Goal: Register for event/course

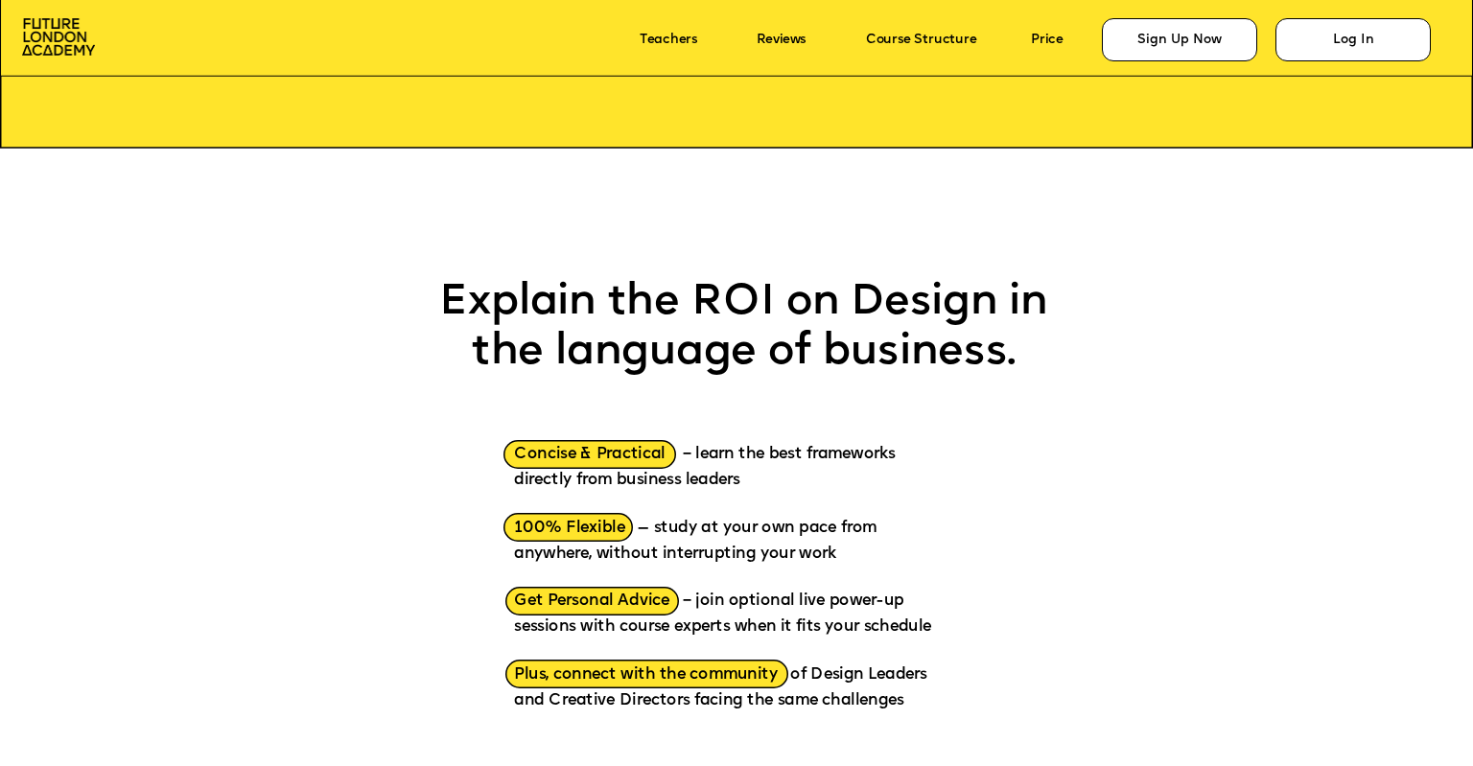
scroll to position [2302, 0]
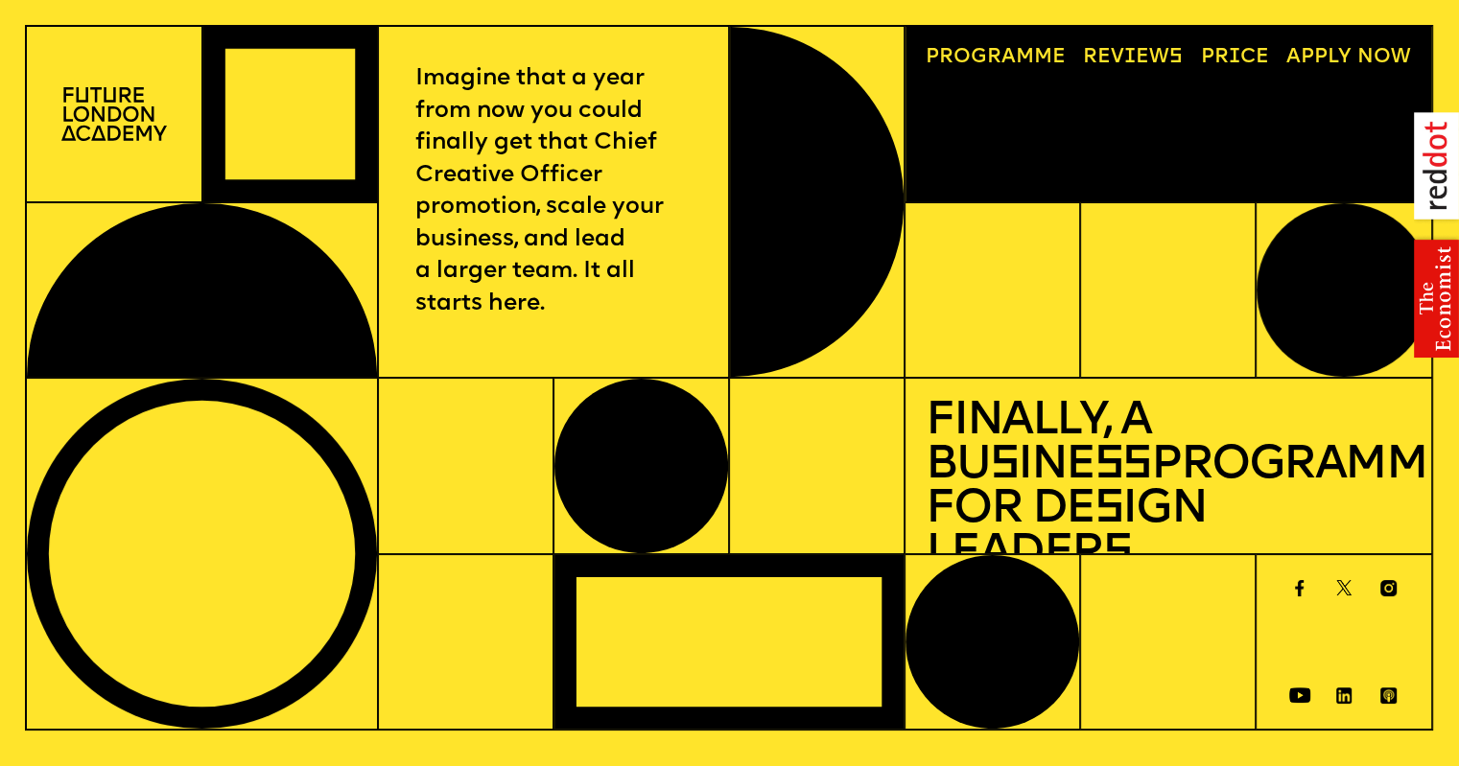
click at [1048, 52] on link "Progr a mme" at bounding box center [996, 57] width 160 height 40
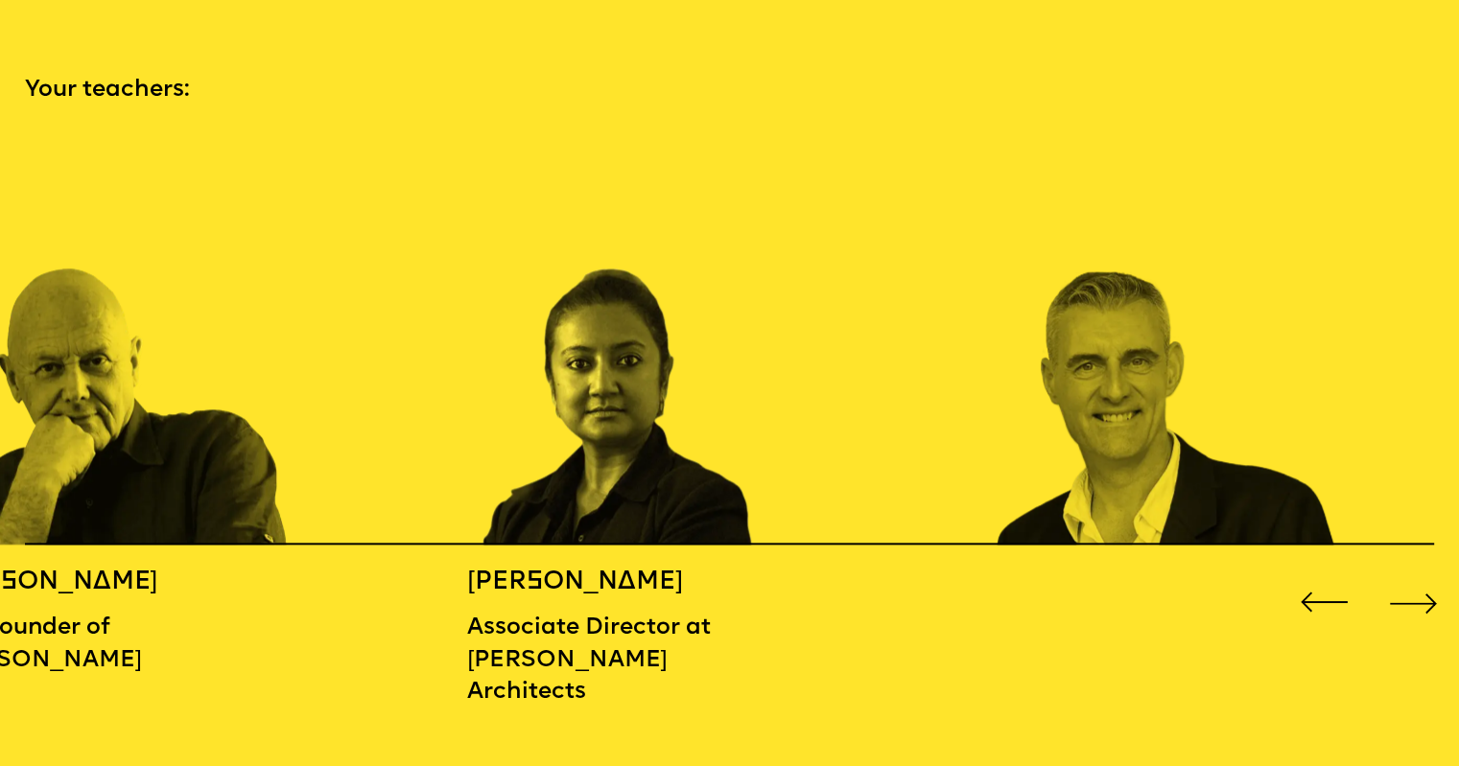
scroll to position [2206, 0]
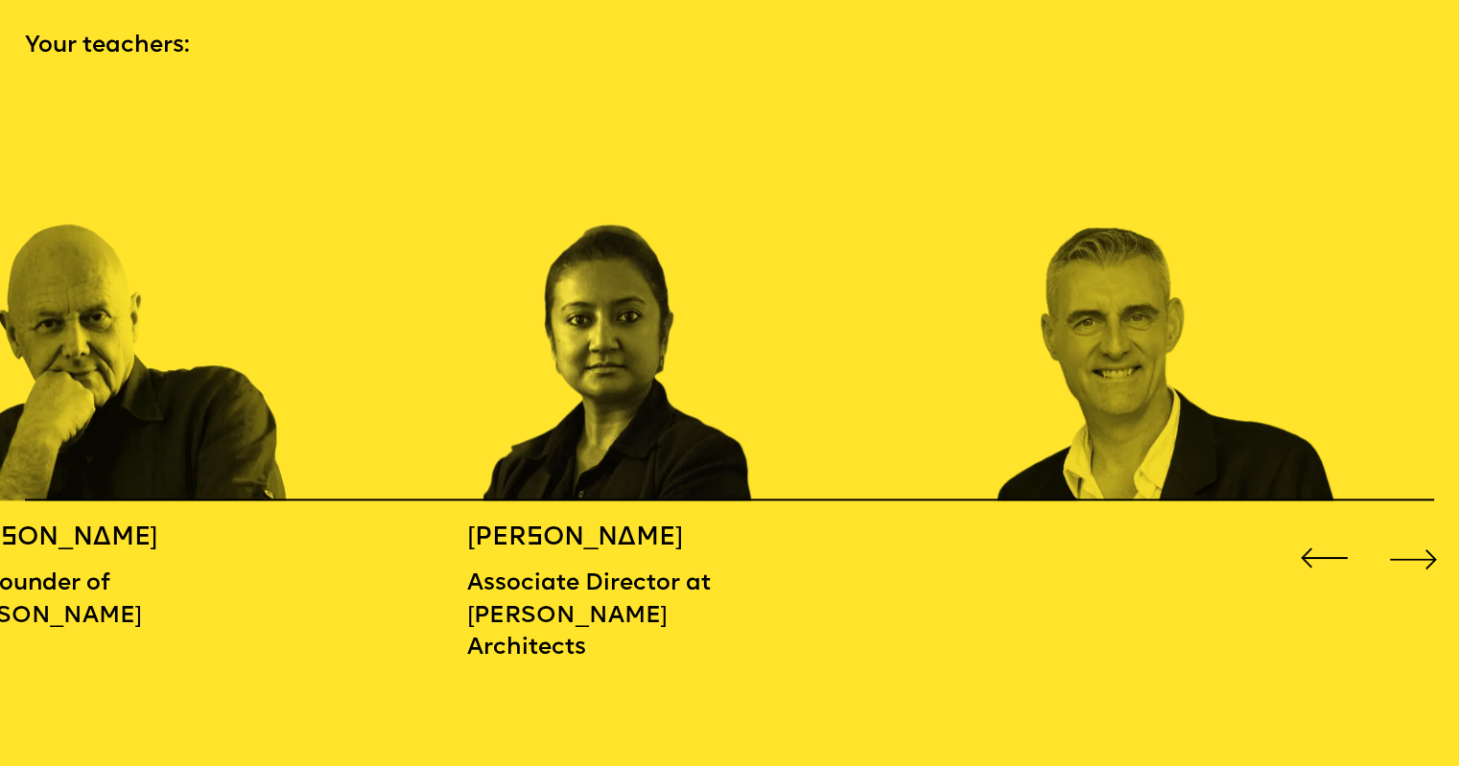
click at [1408, 556] on div "Next slide" at bounding box center [1413, 558] width 59 height 59
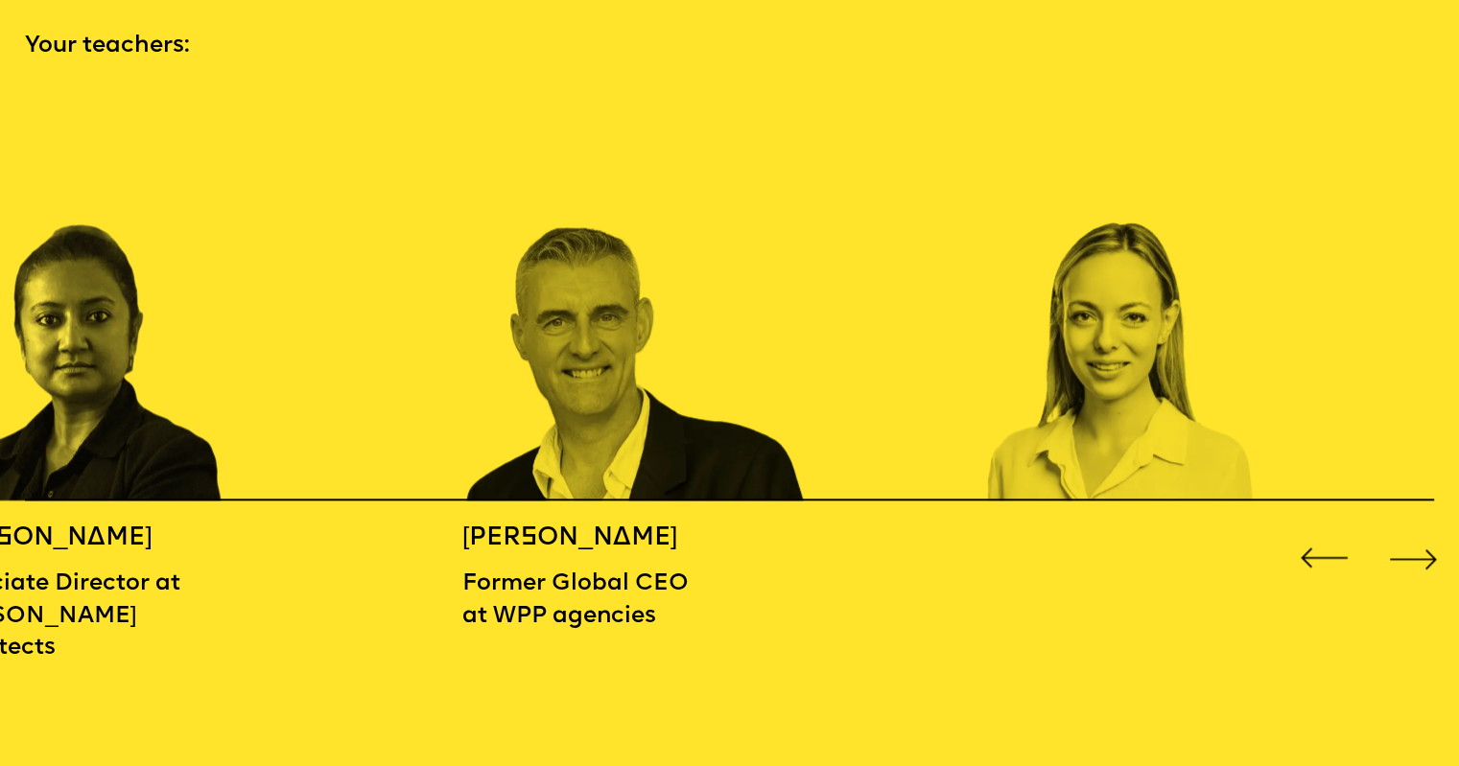
click at [1408, 556] on div "Next slide" at bounding box center [1413, 558] width 59 height 59
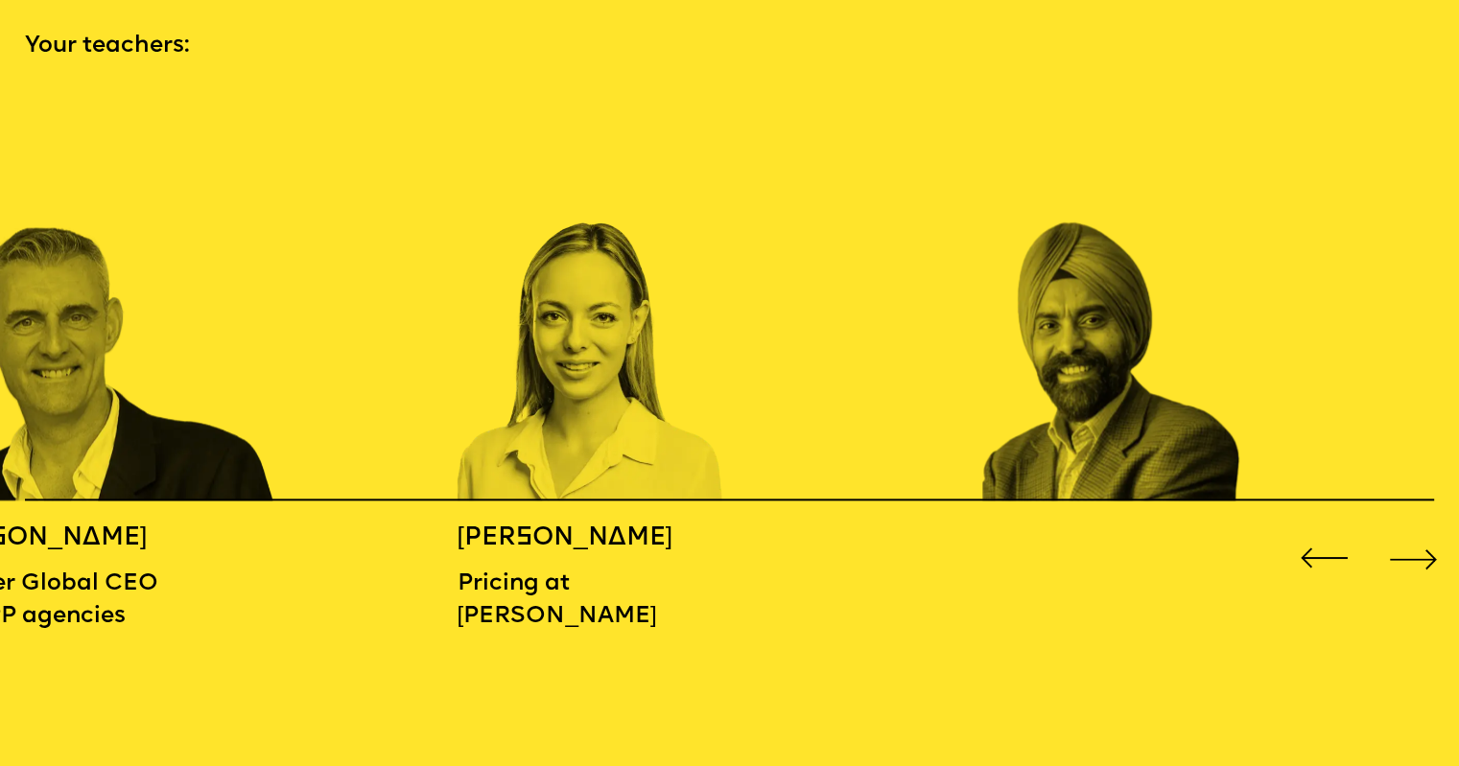
click at [1408, 556] on div "Next slide" at bounding box center [1413, 558] width 59 height 59
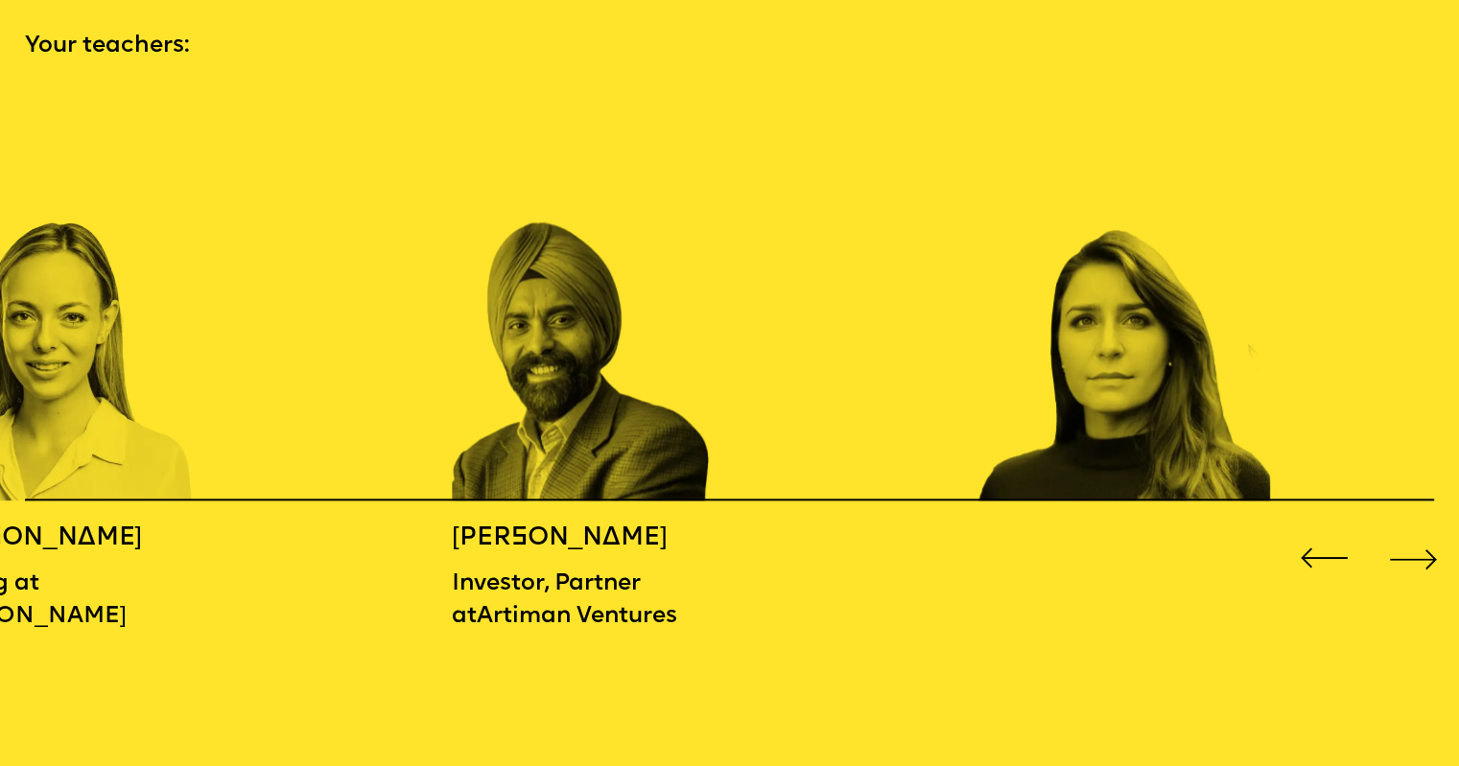
click at [1408, 556] on div "Next slide" at bounding box center [1413, 558] width 59 height 59
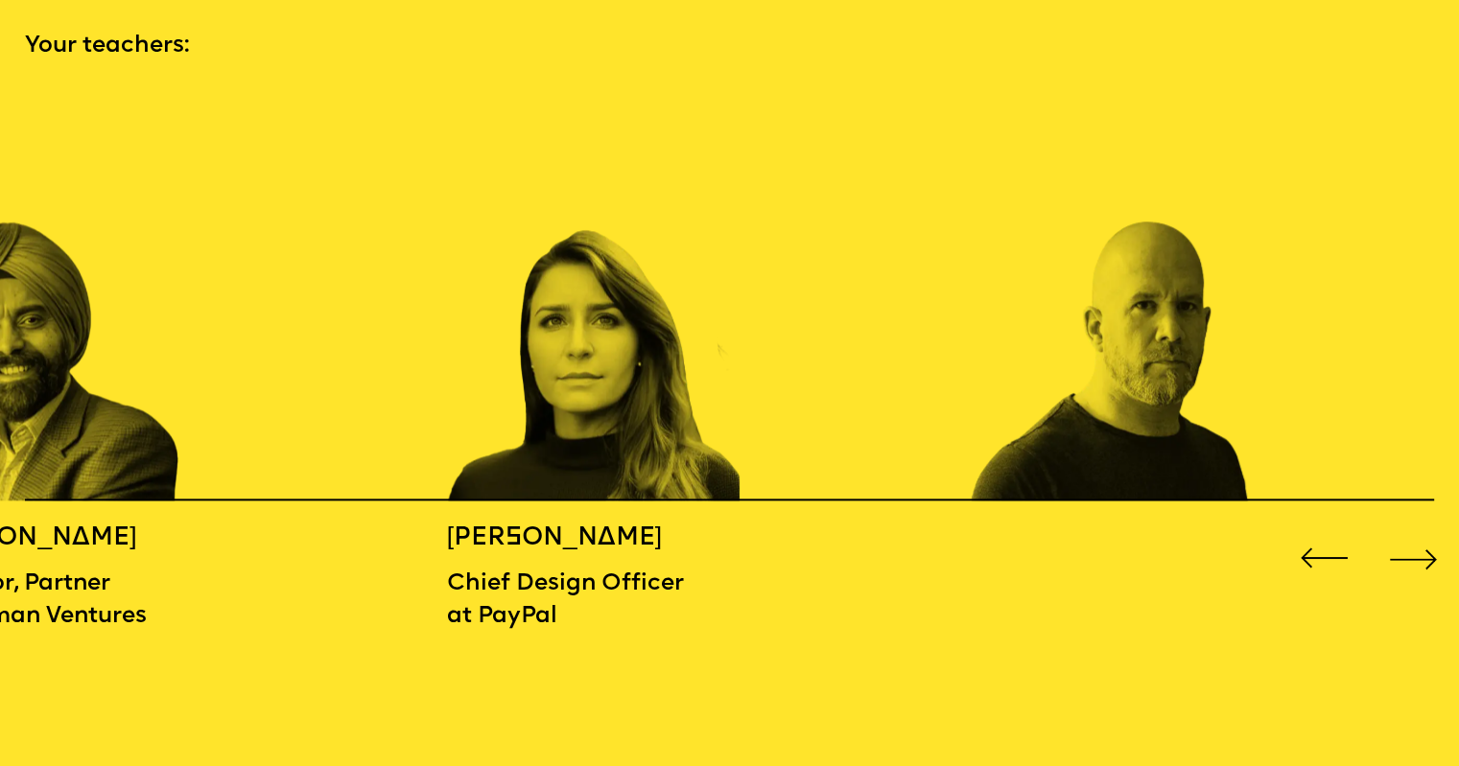
click at [1408, 556] on div "Next slide" at bounding box center [1413, 558] width 59 height 59
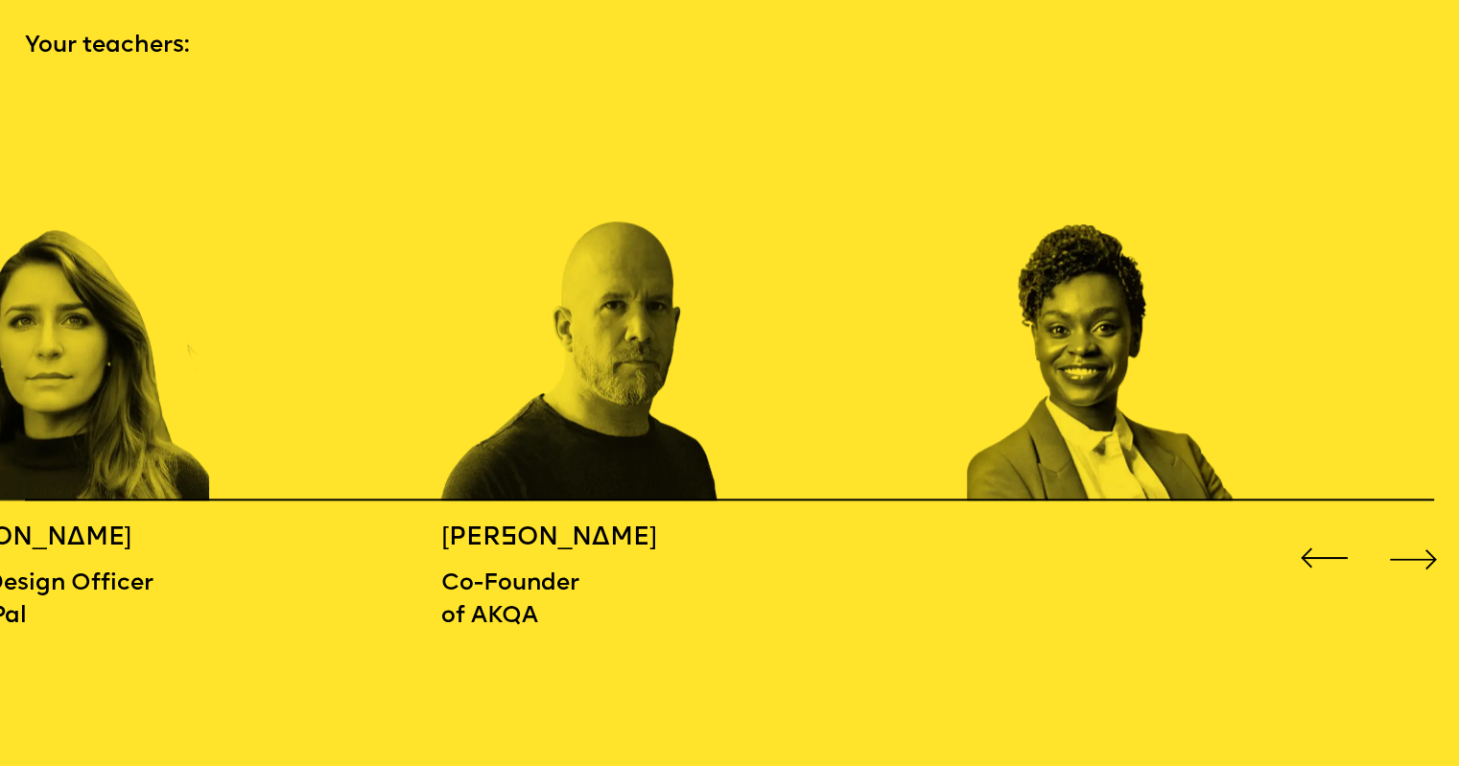
click at [1408, 556] on div "Next slide" at bounding box center [1413, 558] width 59 height 59
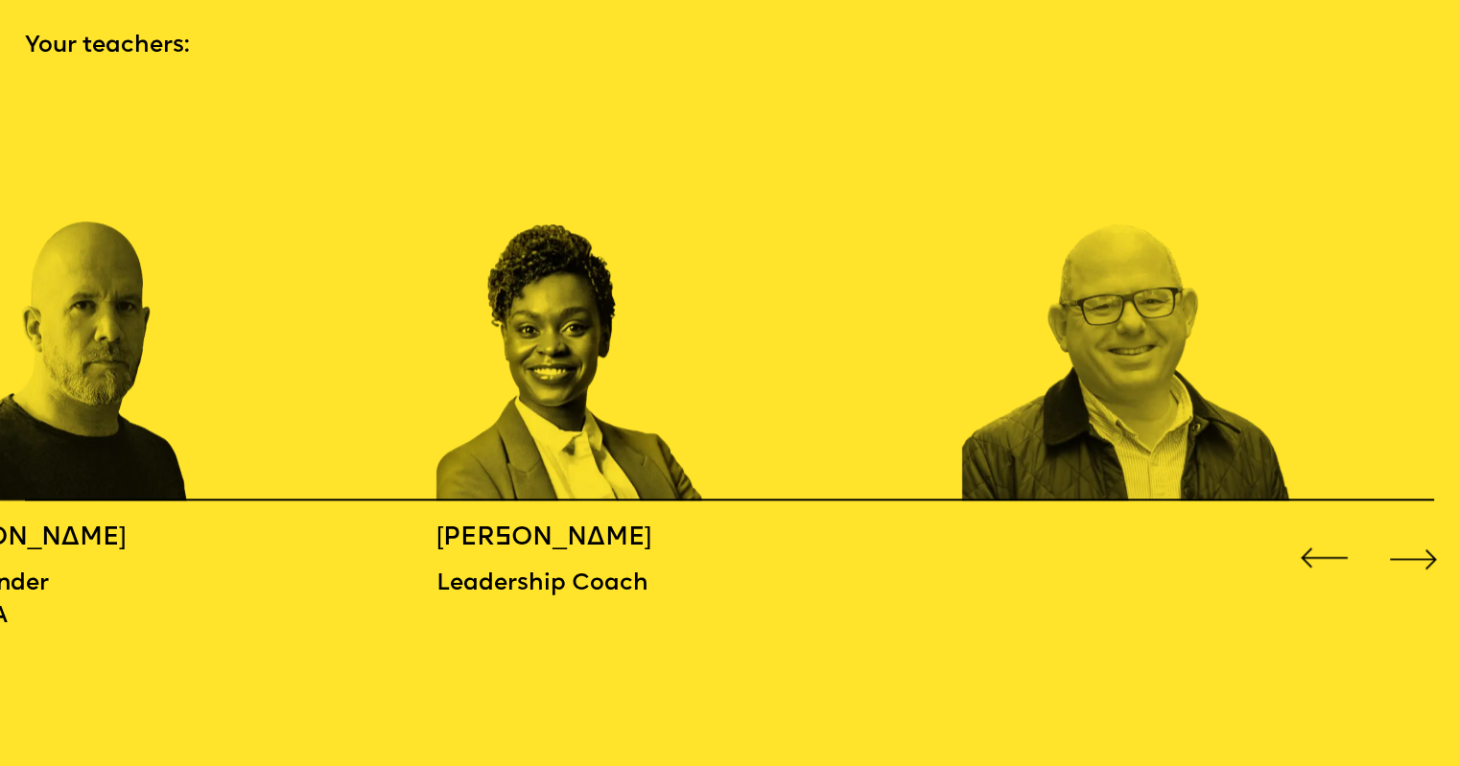
click at [1408, 556] on div "Next slide" at bounding box center [1413, 558] width 59 height 59
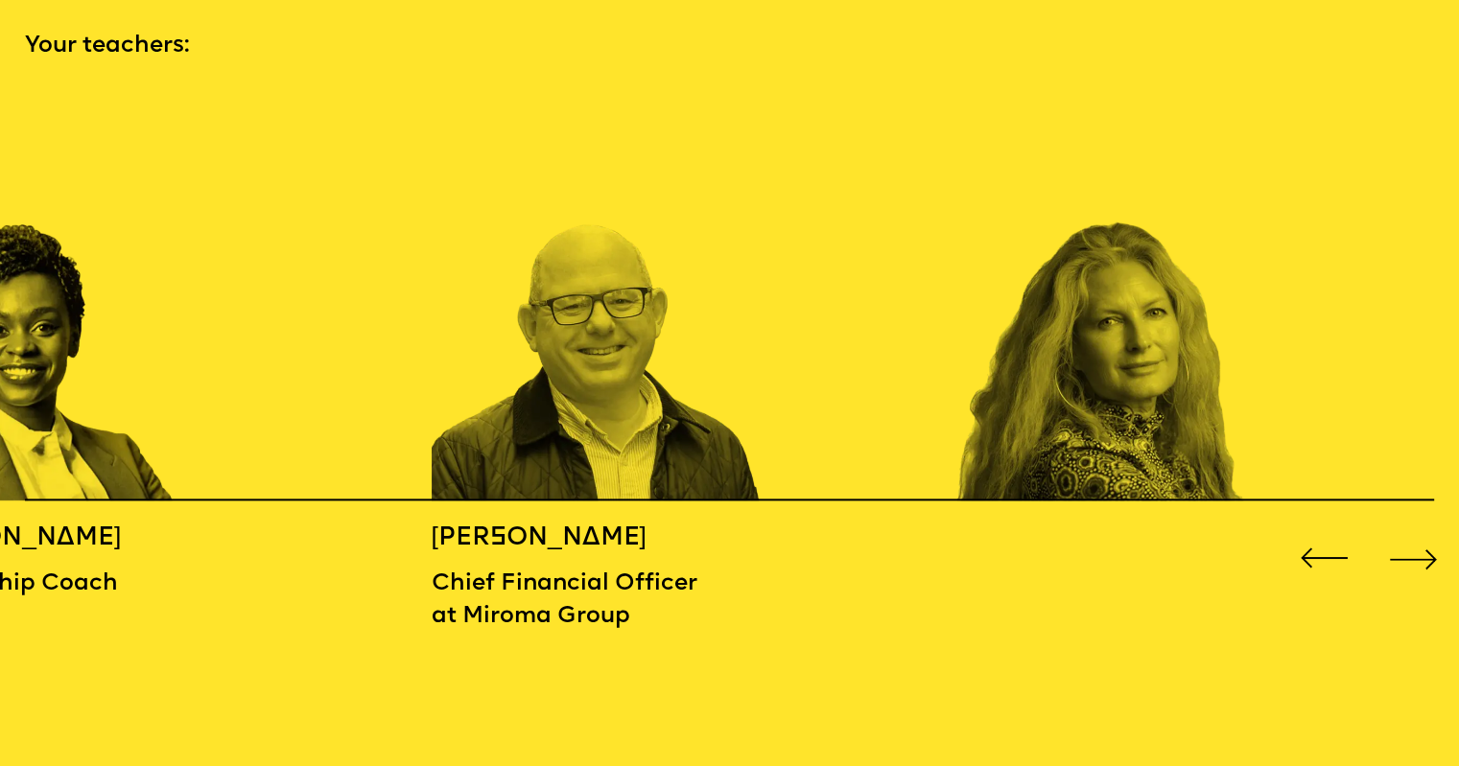
click at [1408, 556] on div "Next slide" at bounding box center [1413, 558] width 59 height 59
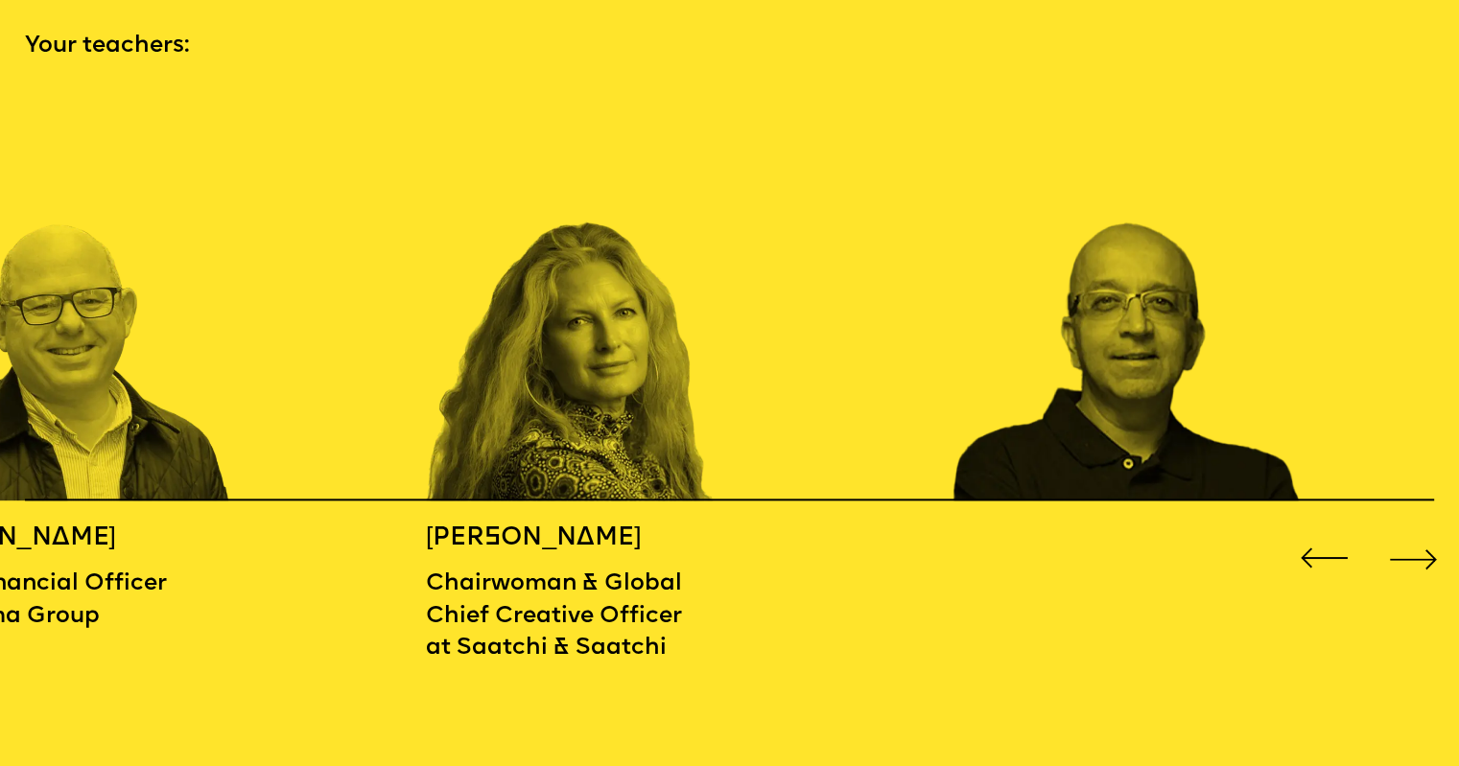
click at [1408, 556] on div "Next slide" at bounding box center [1413, 558] width 59 height 59
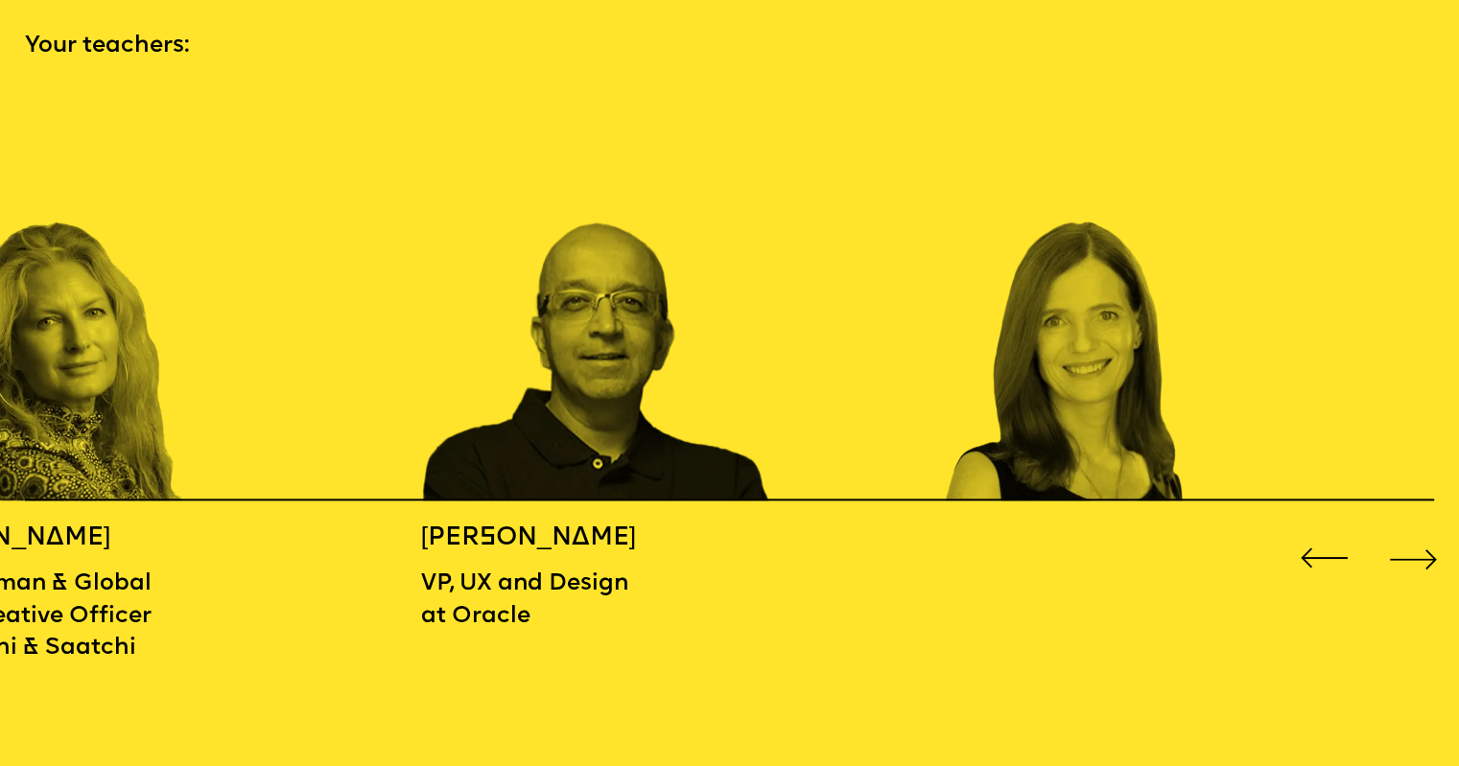
click at [1408, 556] on div "Next slide" at bounding box center [1413, 558] width 59 height 59
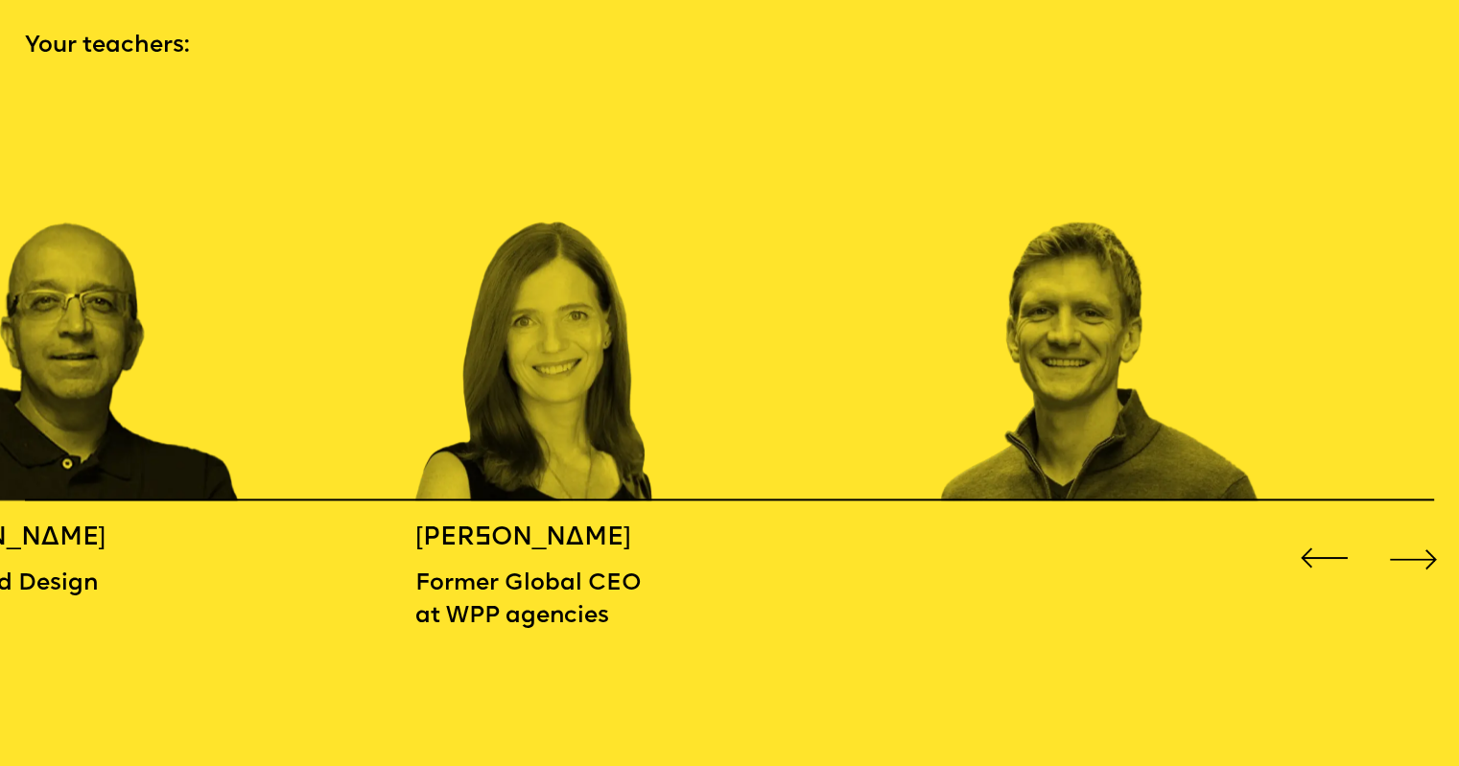
click at [1408, 556] on div "Next slide" at bounding box center [1413, 558] width 59 height 59
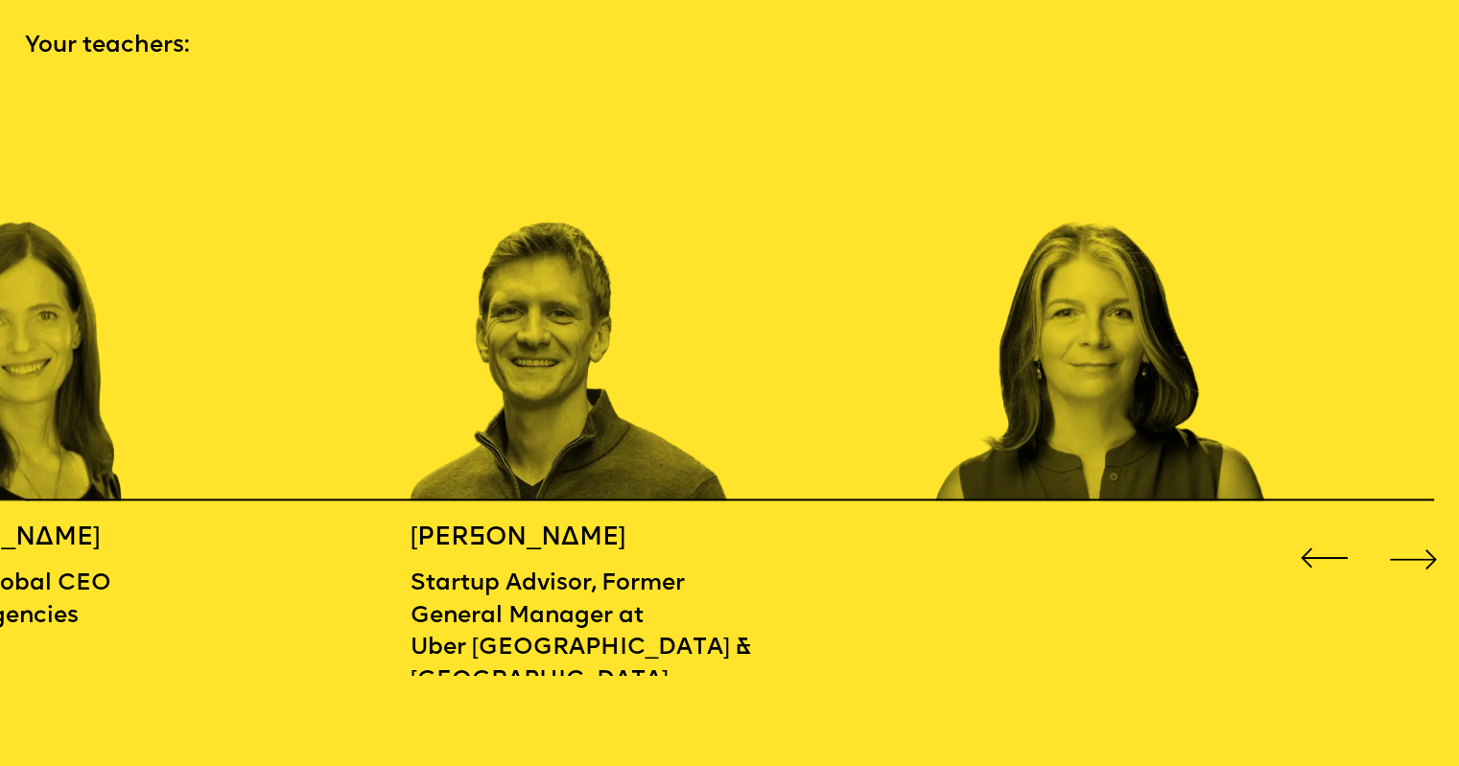
click at [1408, 556] on div "Next slide" at bounding box center [1413, 558] width 59 height 59
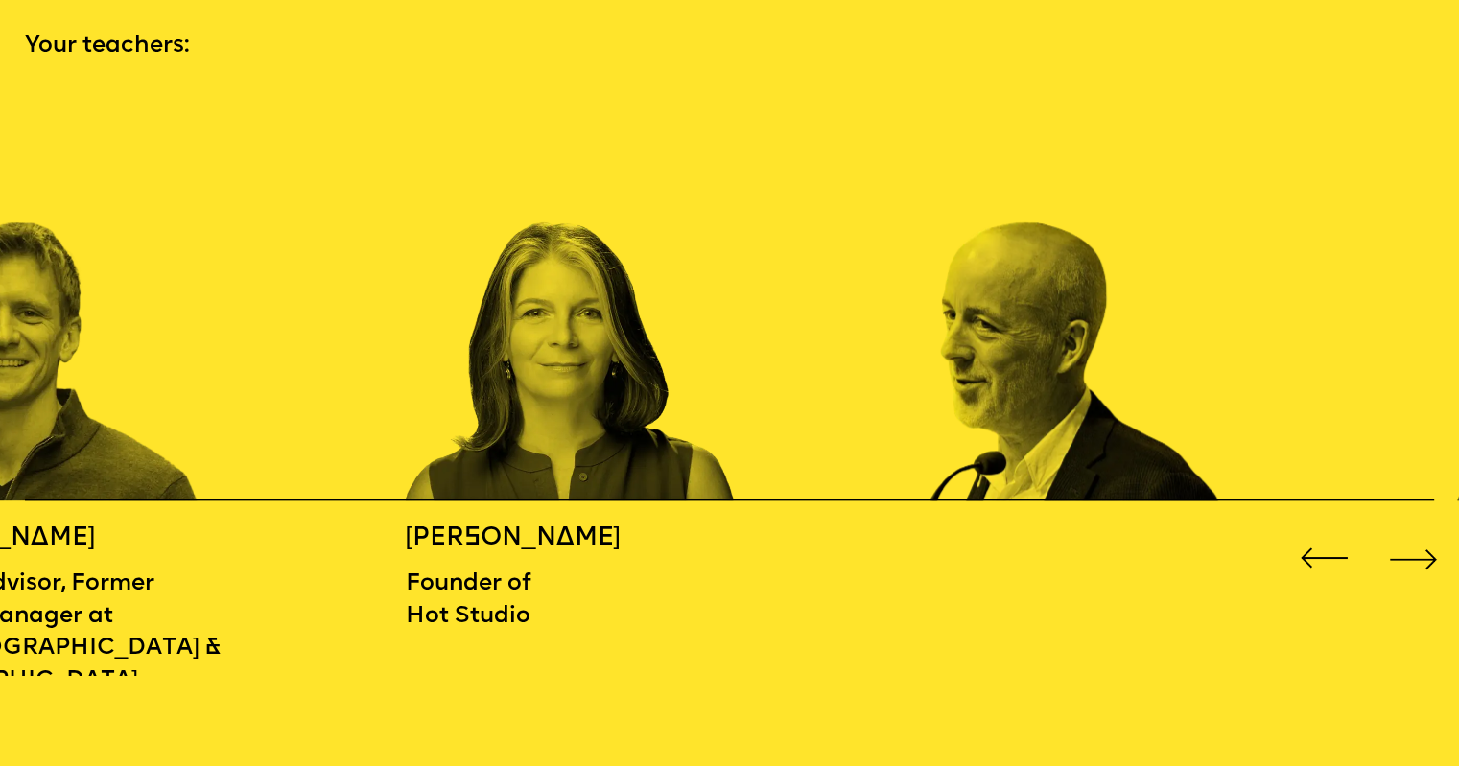
click at [1408, 556] on div "Next slide" at bounding box center [1413, 558] width 59 height 59
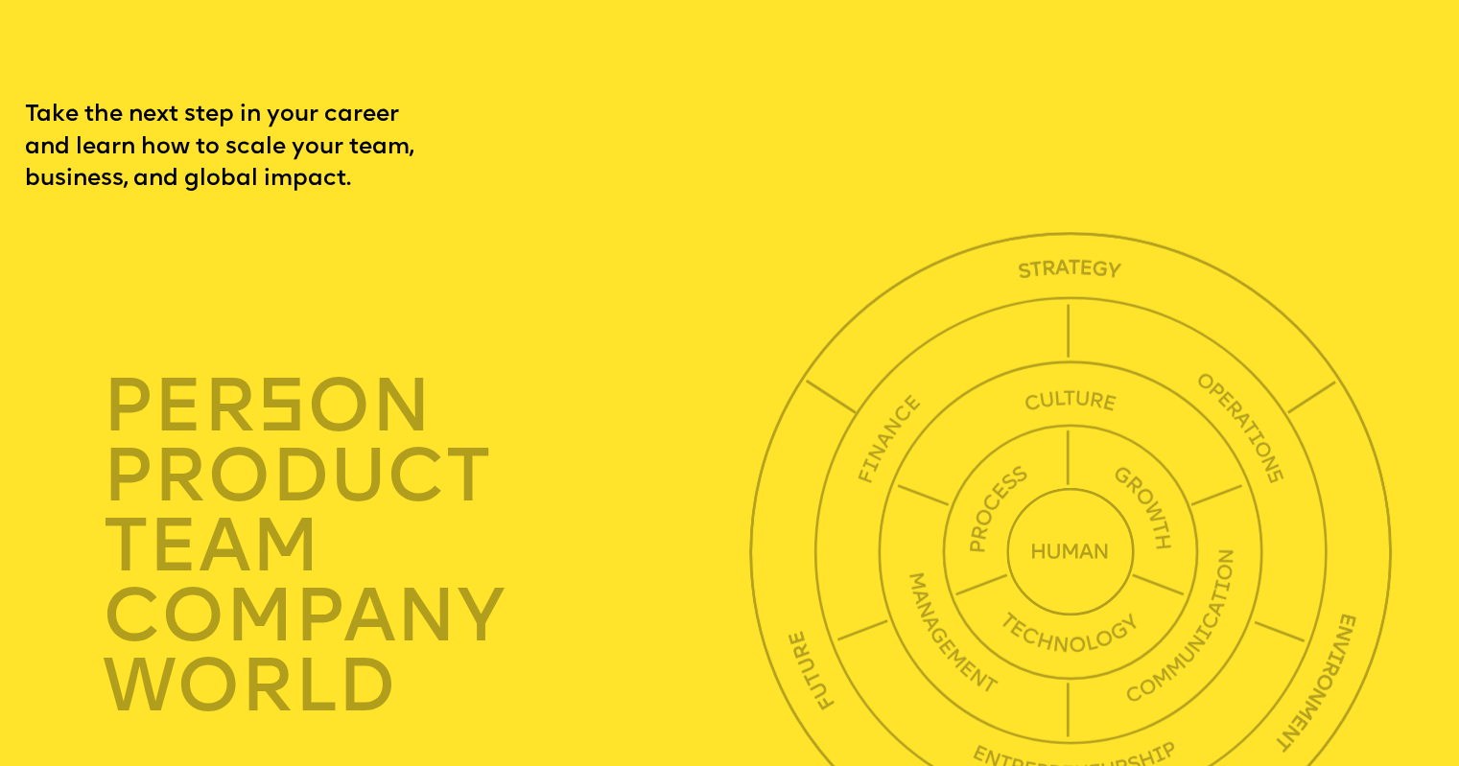
scroll to position [5084, 0]
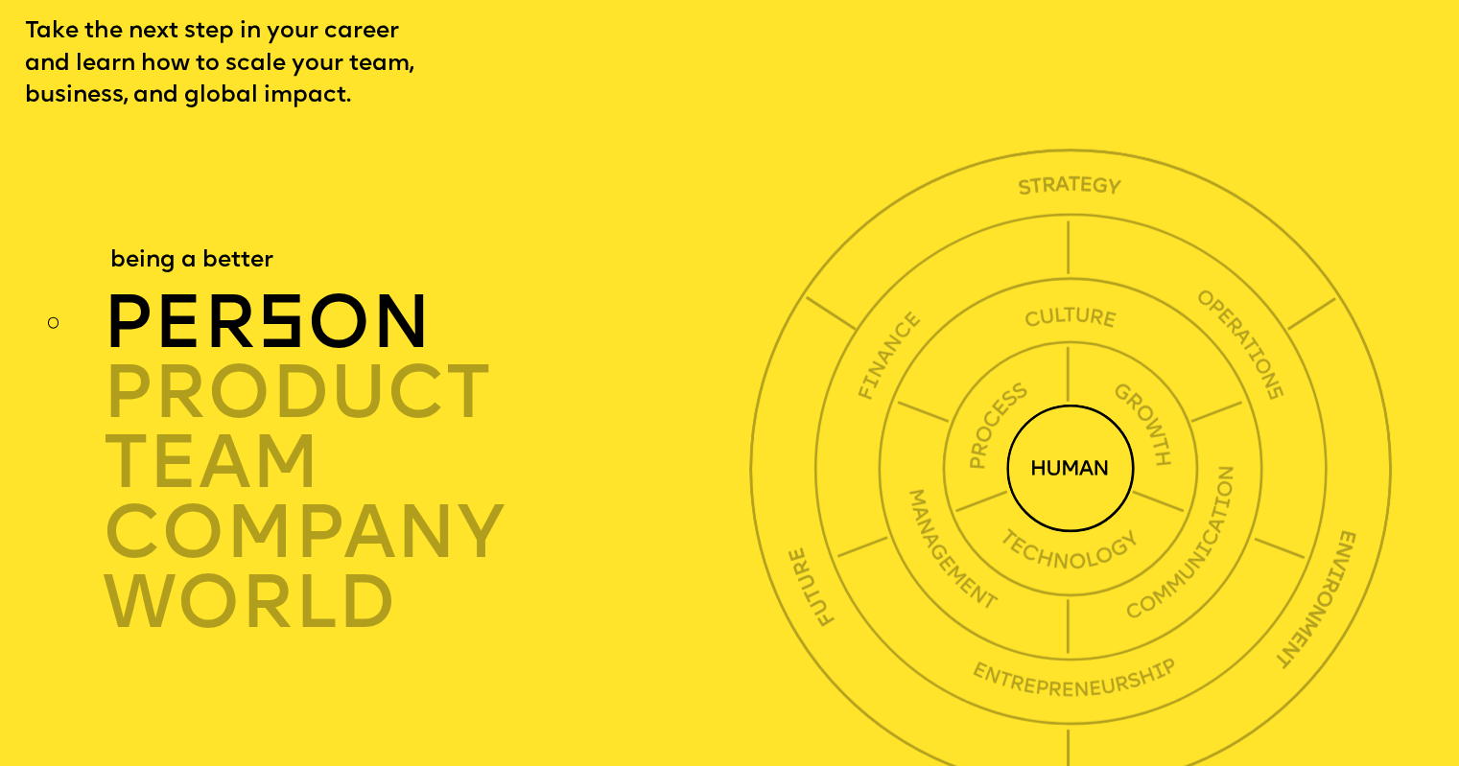
click at [1063, 512] on img at bounding box center [1070, 469] width 129 height 129
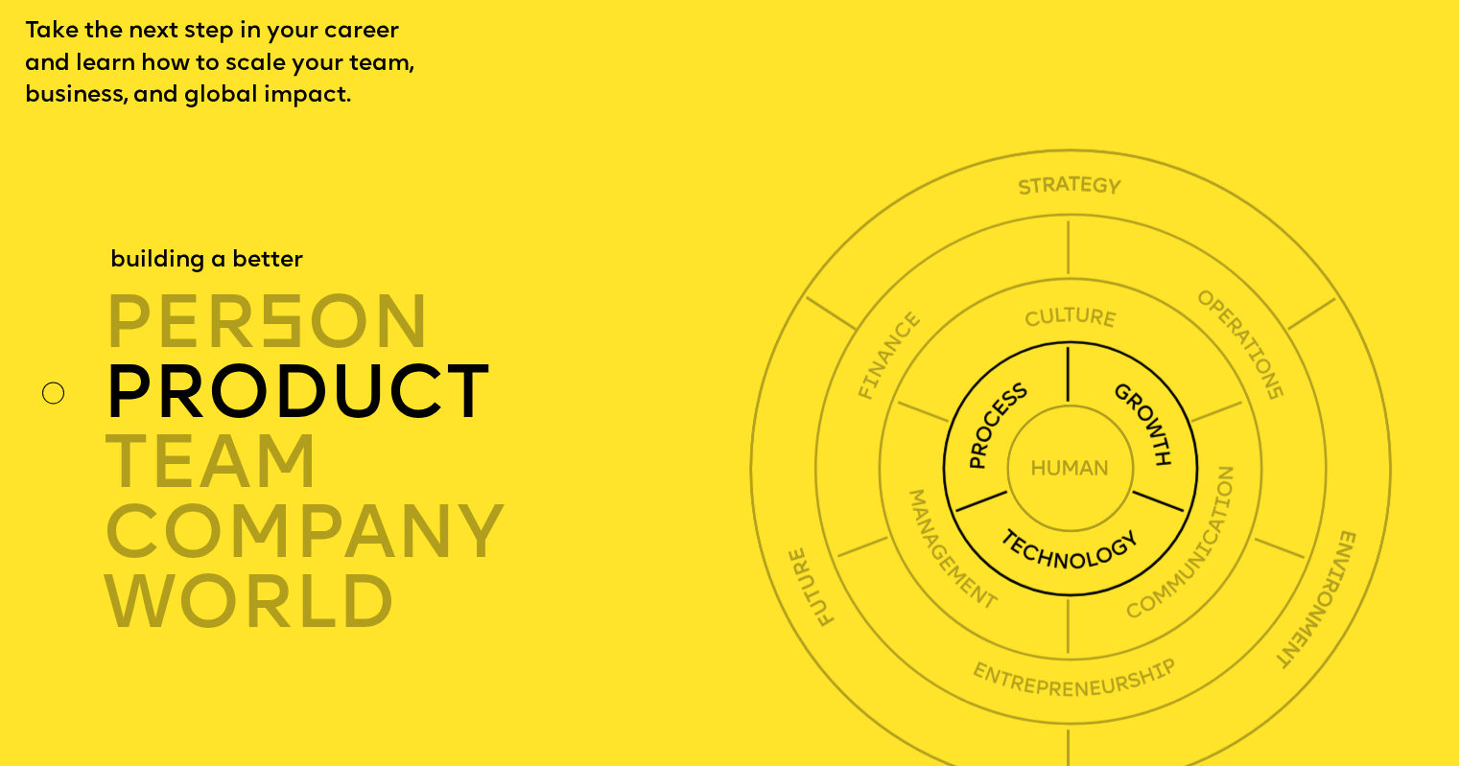
click at [391, 429] on div "product" at bounding box center [431, 394] width 657 height 70
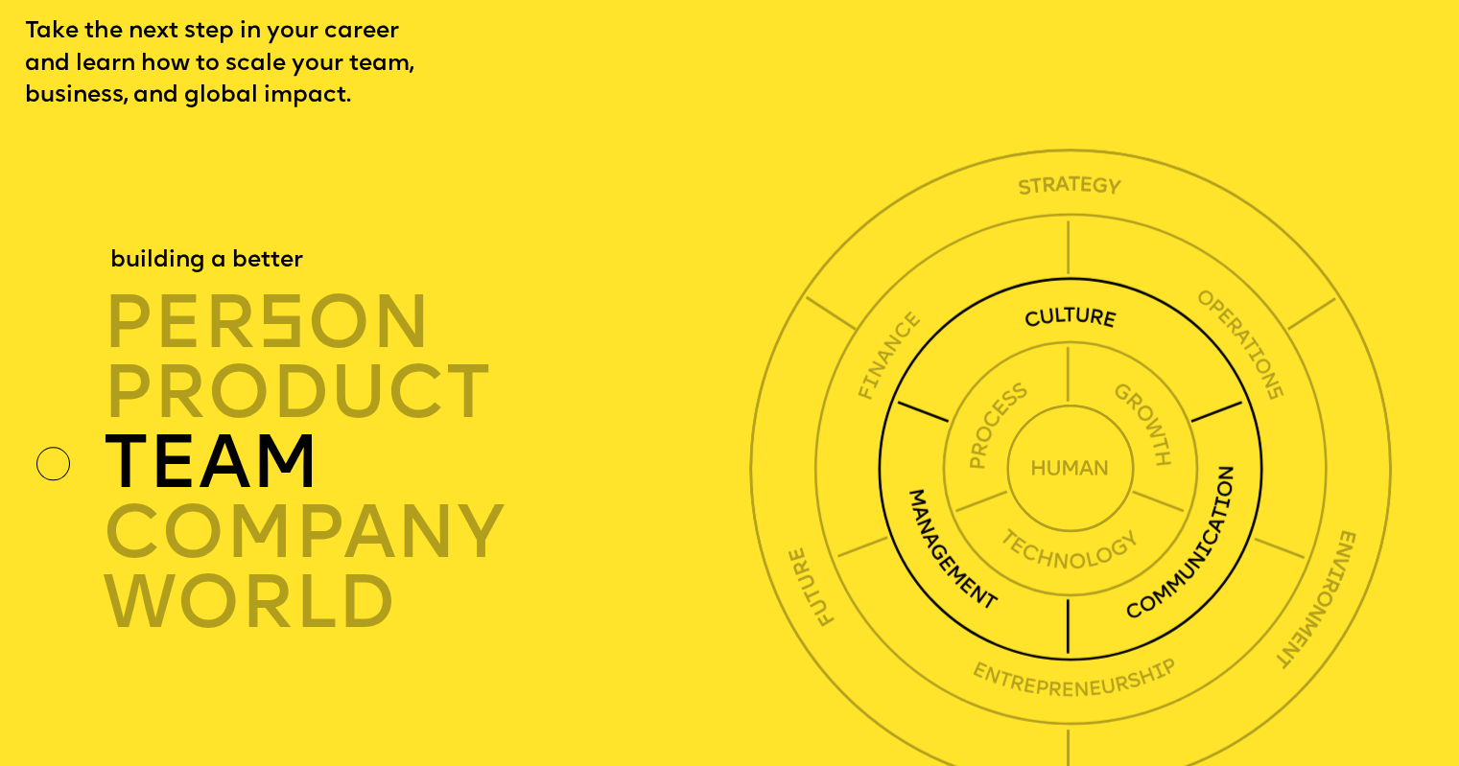
click at [270, 499] on div "TEAM" at bounding box center [431, 464] width 657 height 70
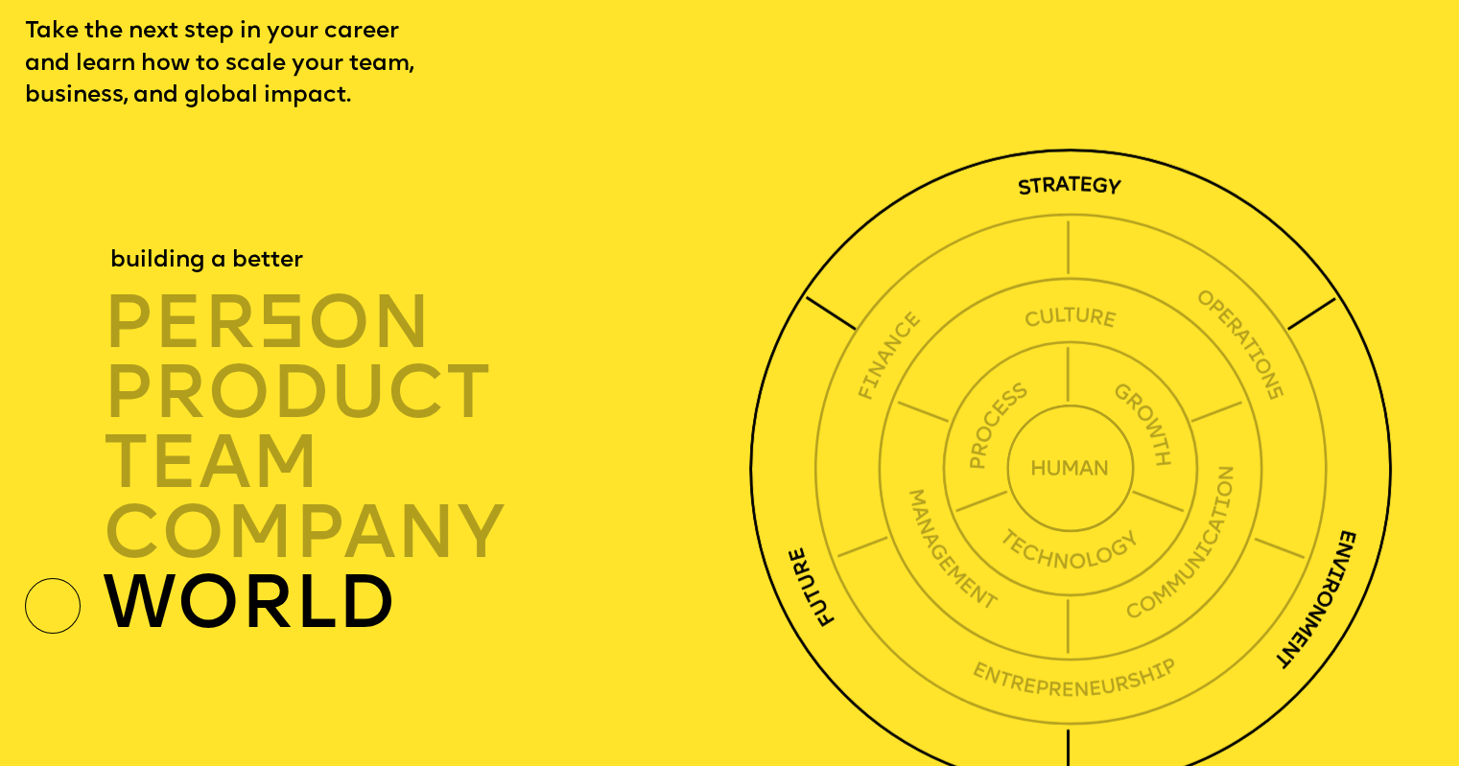
click at [275, 640] on div "world" at bounding box center [431, 605] width 657 height 70
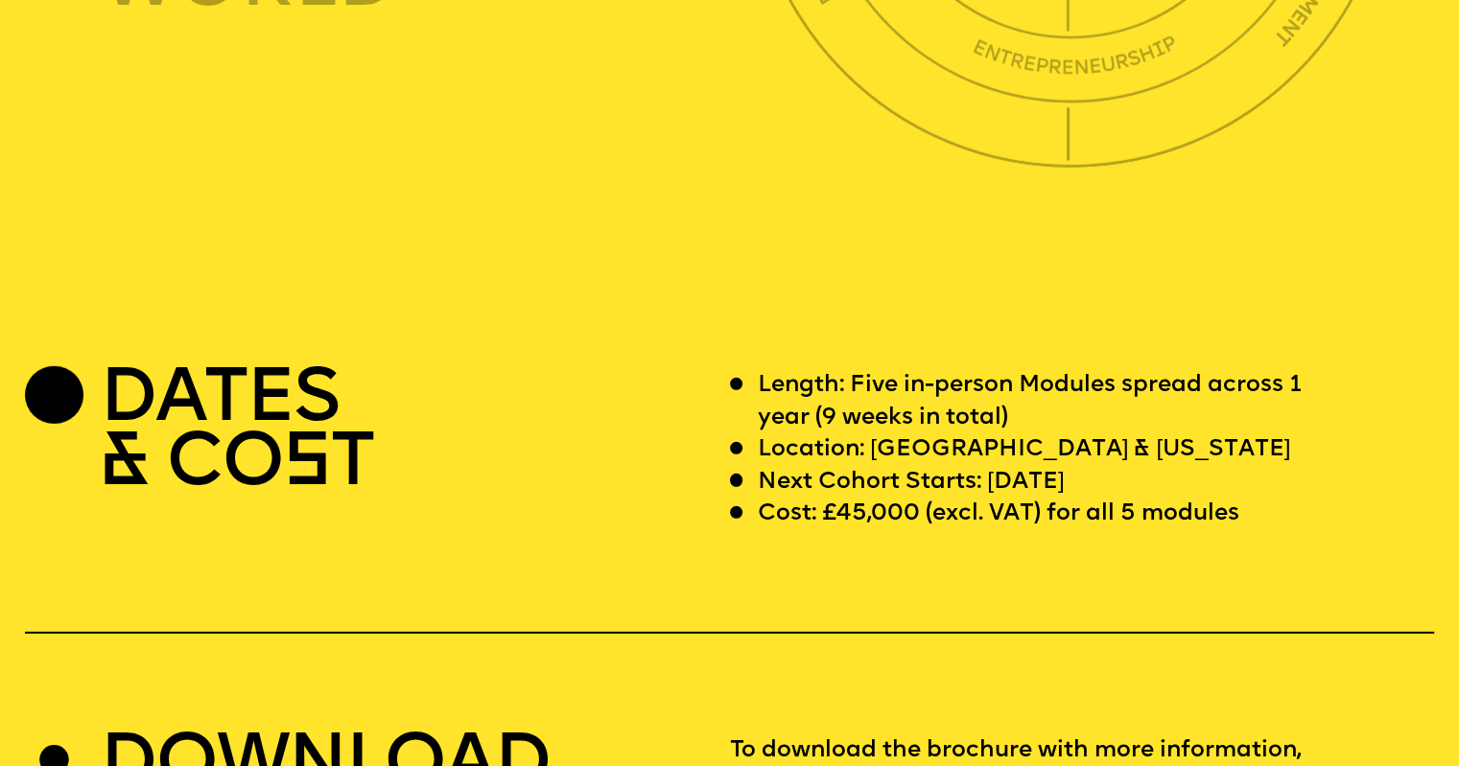
scroll to position [5755, 0]
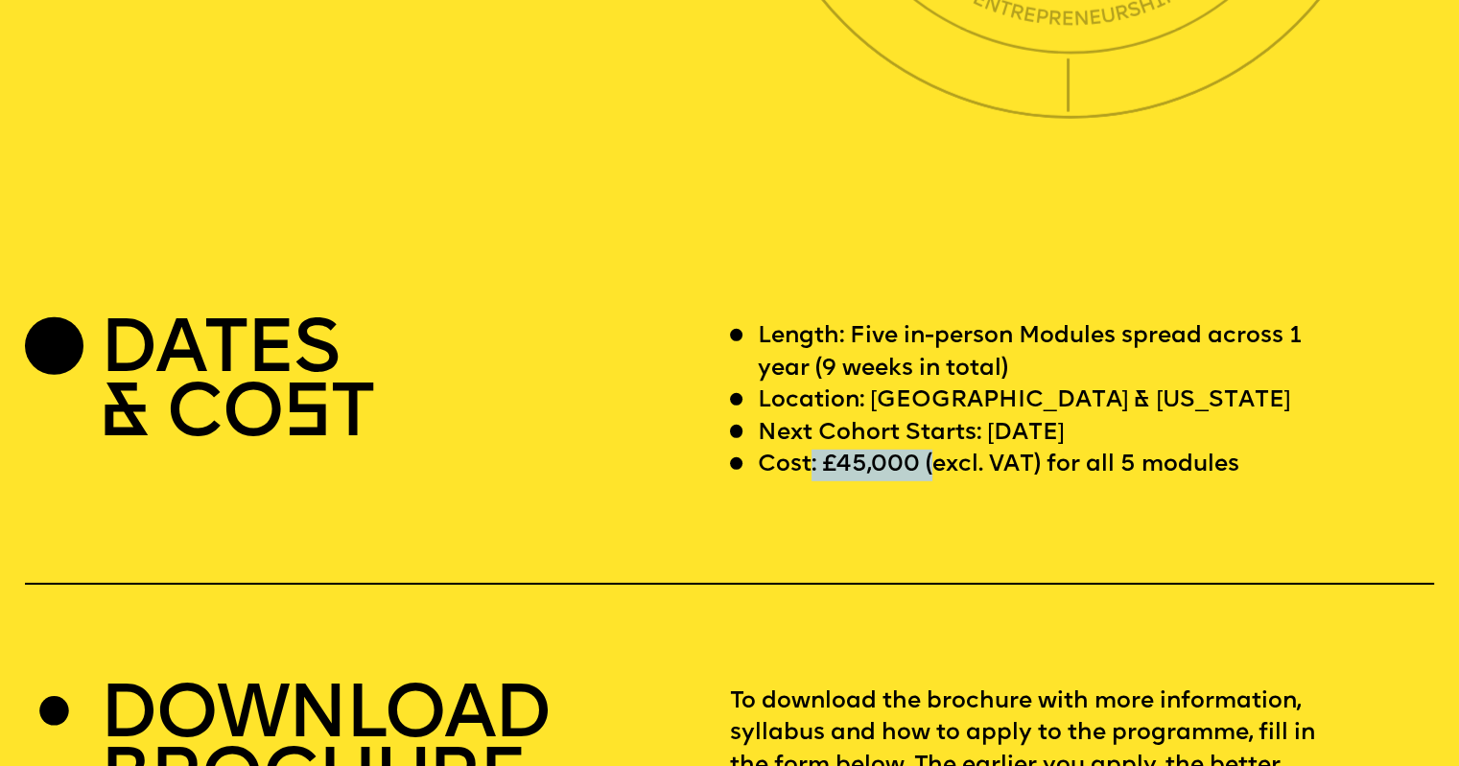
drag, startPoint x: 916, startPoint y: 527, endPoint x: 811, endPoint y: 521, distance: 104.7
click at [811, 482] on p "Cost: £45,000 (excl. VAT) for all 5 modules" at bounding box center [999, 466] width 482 height 32
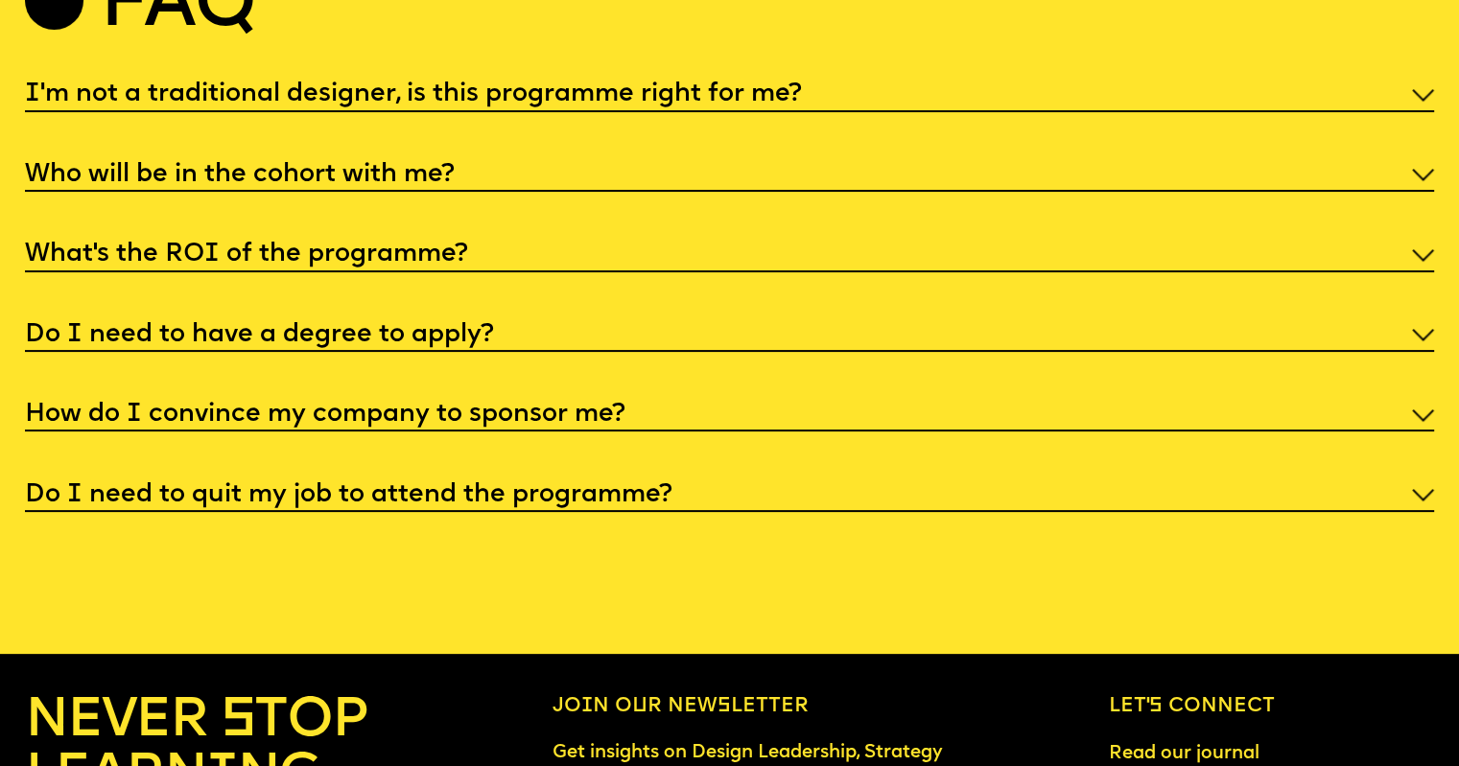
scroll to position [7674, 0]
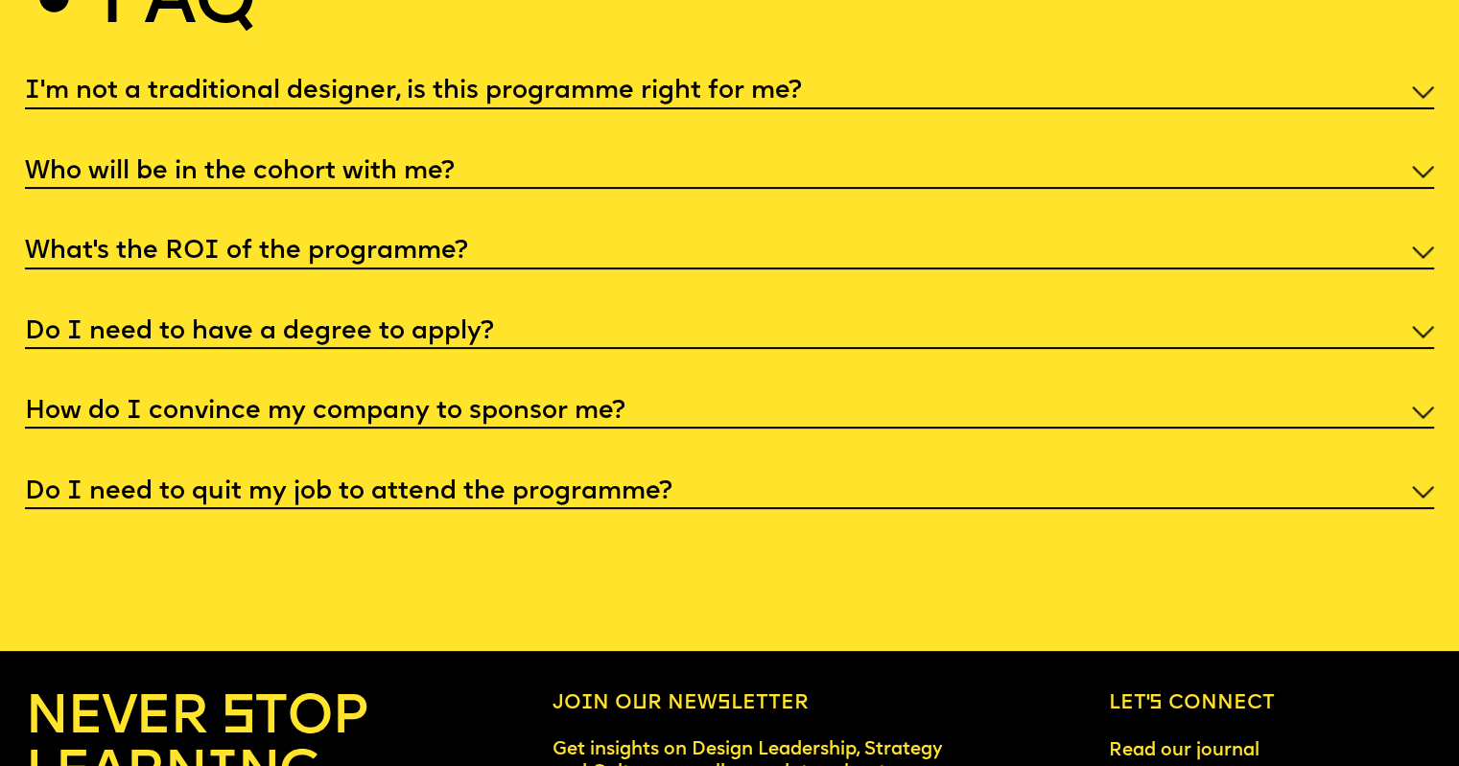
click at [514, 102] on h5 "I'm not a traditional designer, is this programme right for me?" at bounding box center [413, 91] width 777 height 19
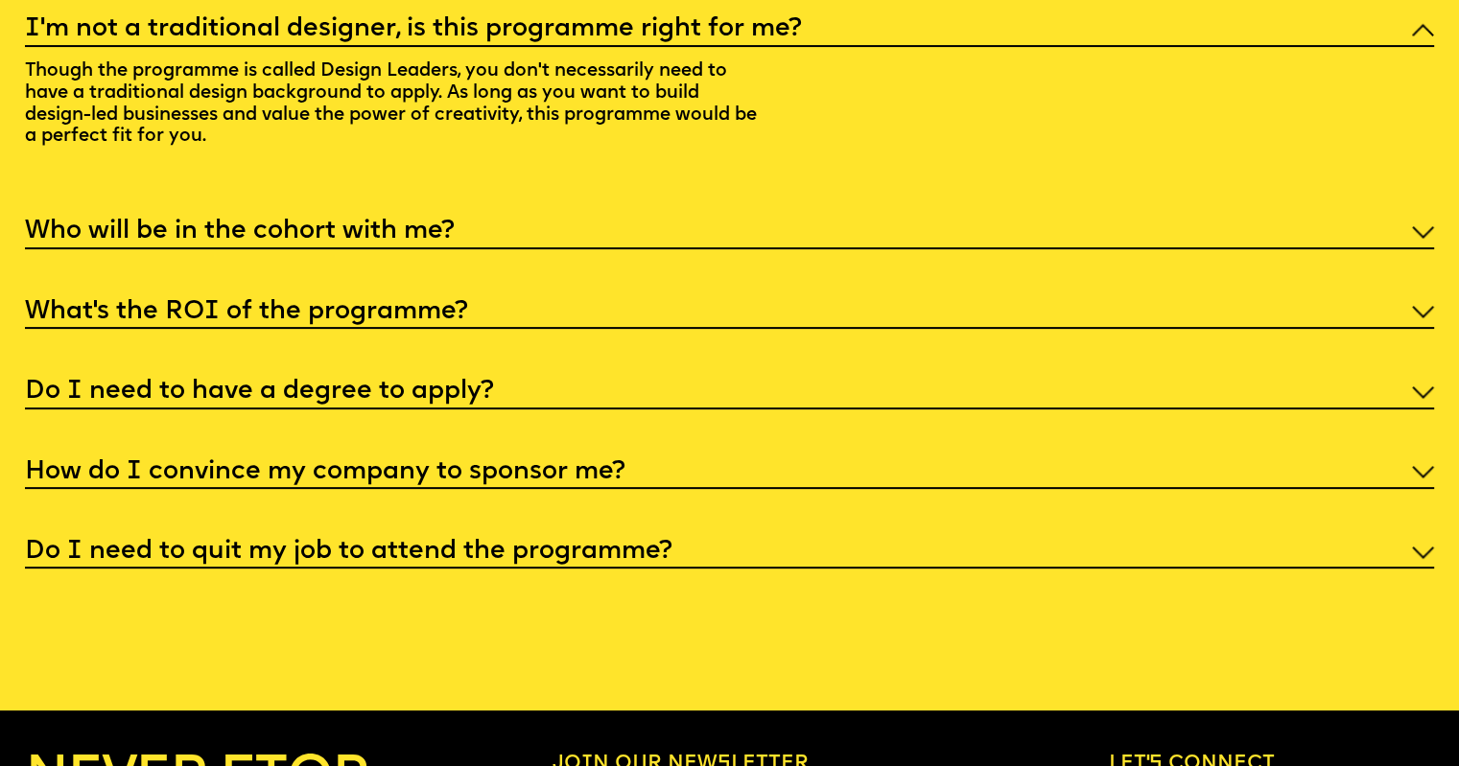
scroll to position [7770, 0]
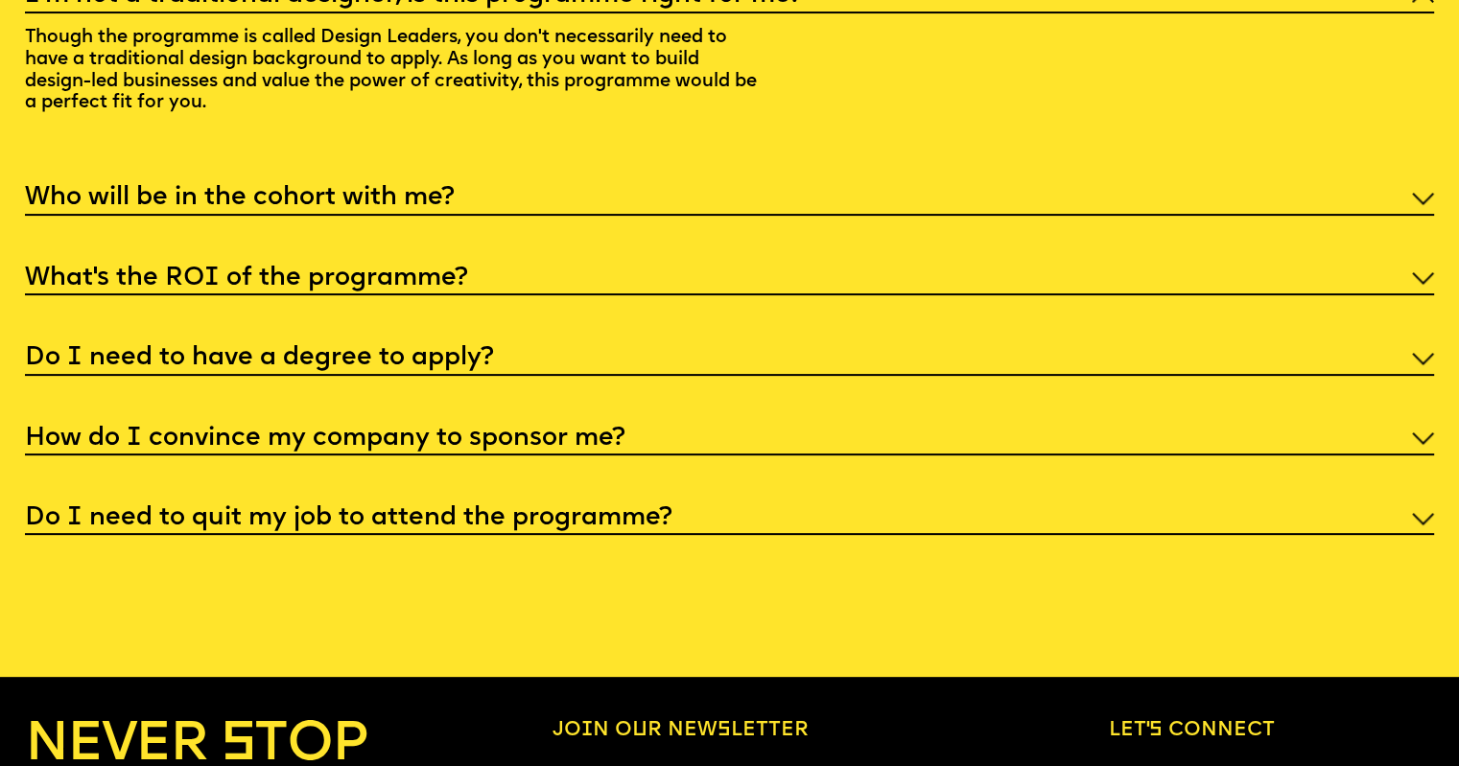
click at [360, 208] on h5 "Who will be in the cohort with me?" at bounding box center [240, 198] width 430 height 19
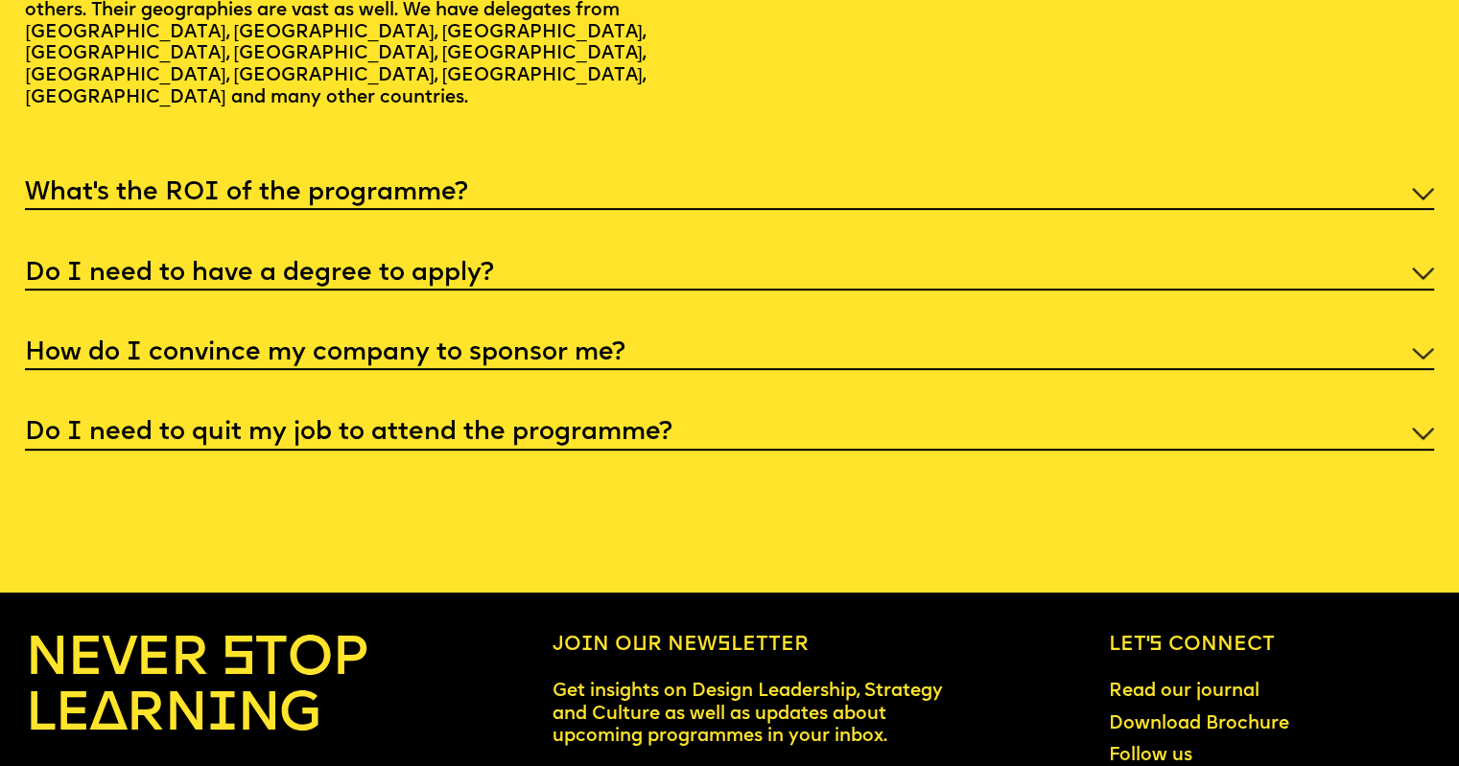
scroll to position [7961, 0]
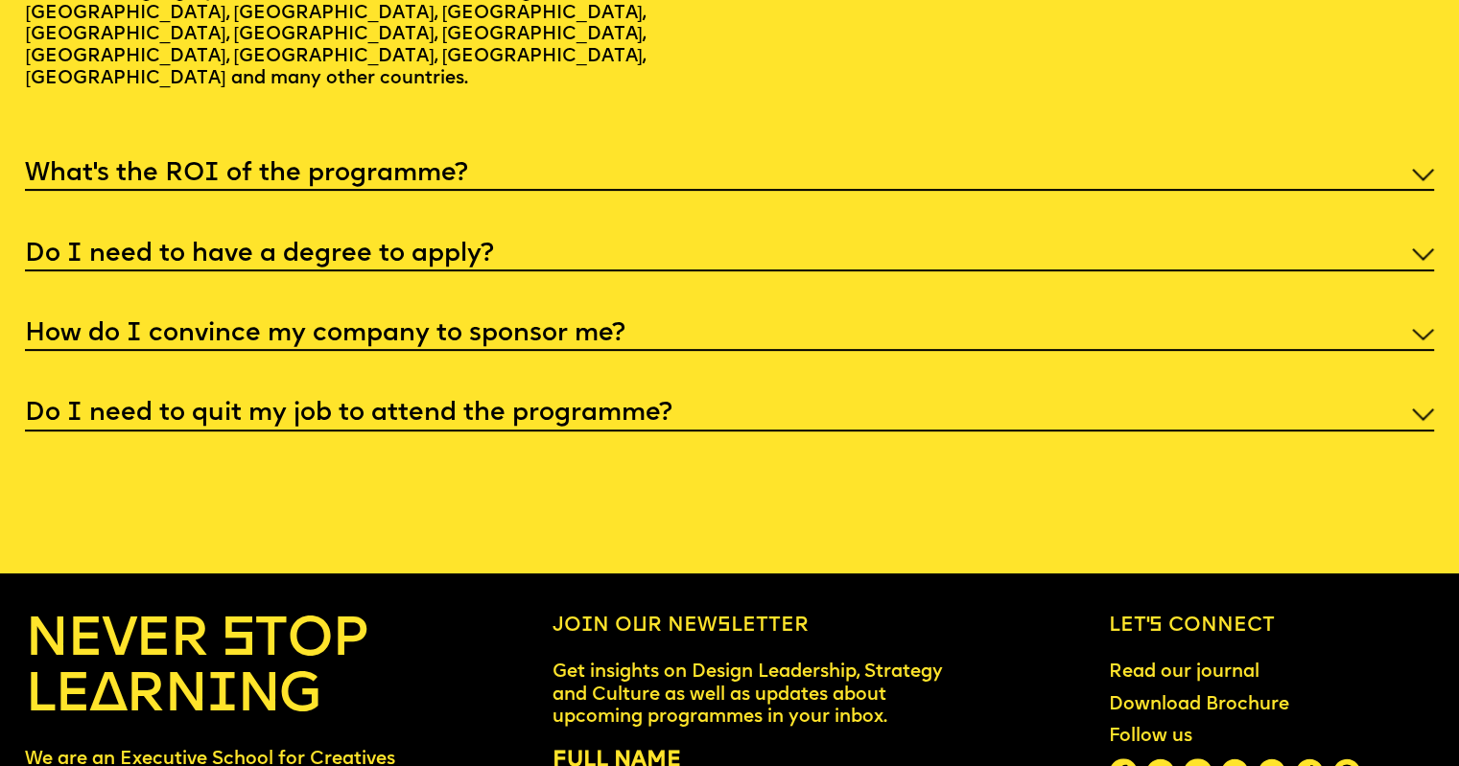
click at [341, 184] on h5 "What’s the ROI of the programme?" at bounding box center [246, 174] width 443 height 19
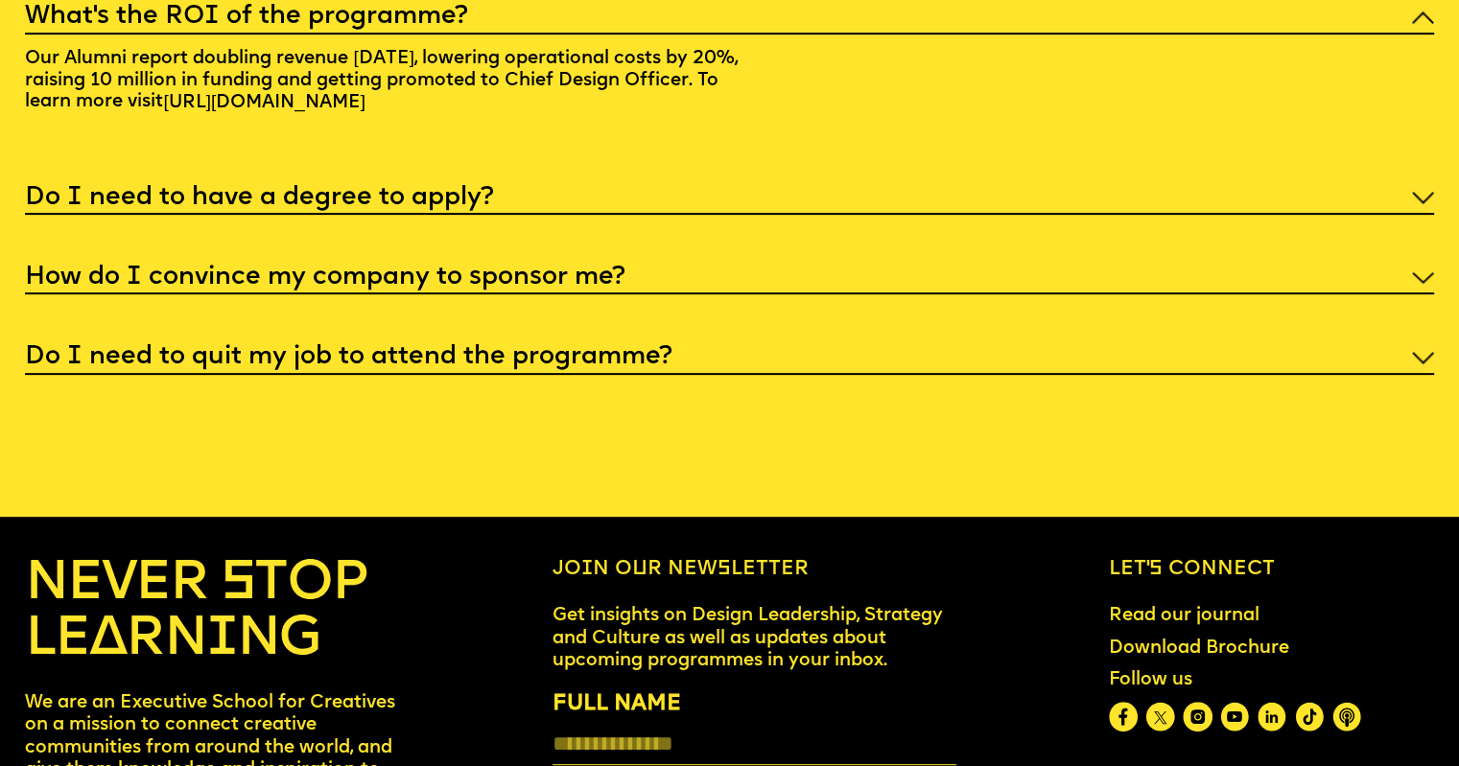
scroll to position [7865, 0]
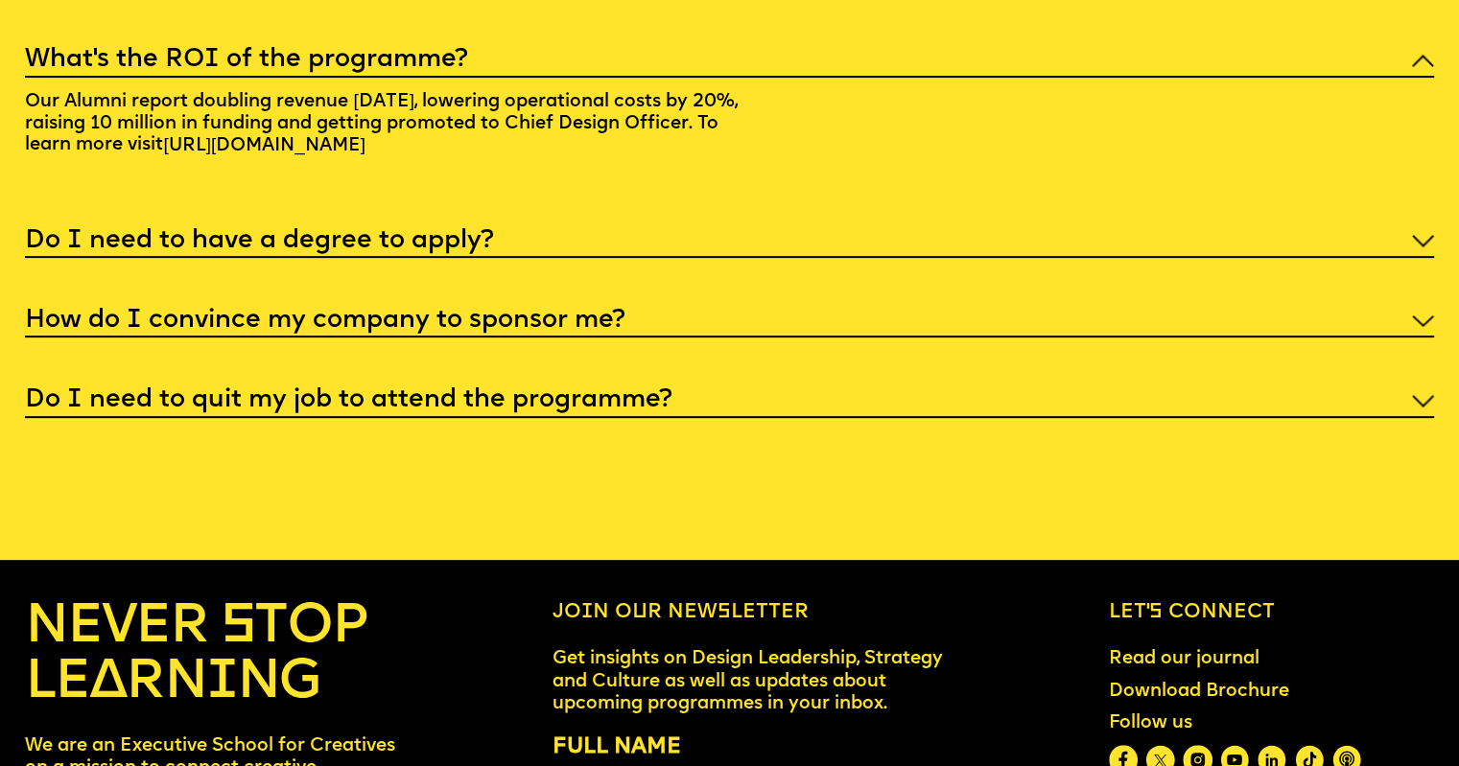
click at [419, 251] on h5 "Do I need to have a degree to apply?" at bounding box center [259, 241] width 469 height 19
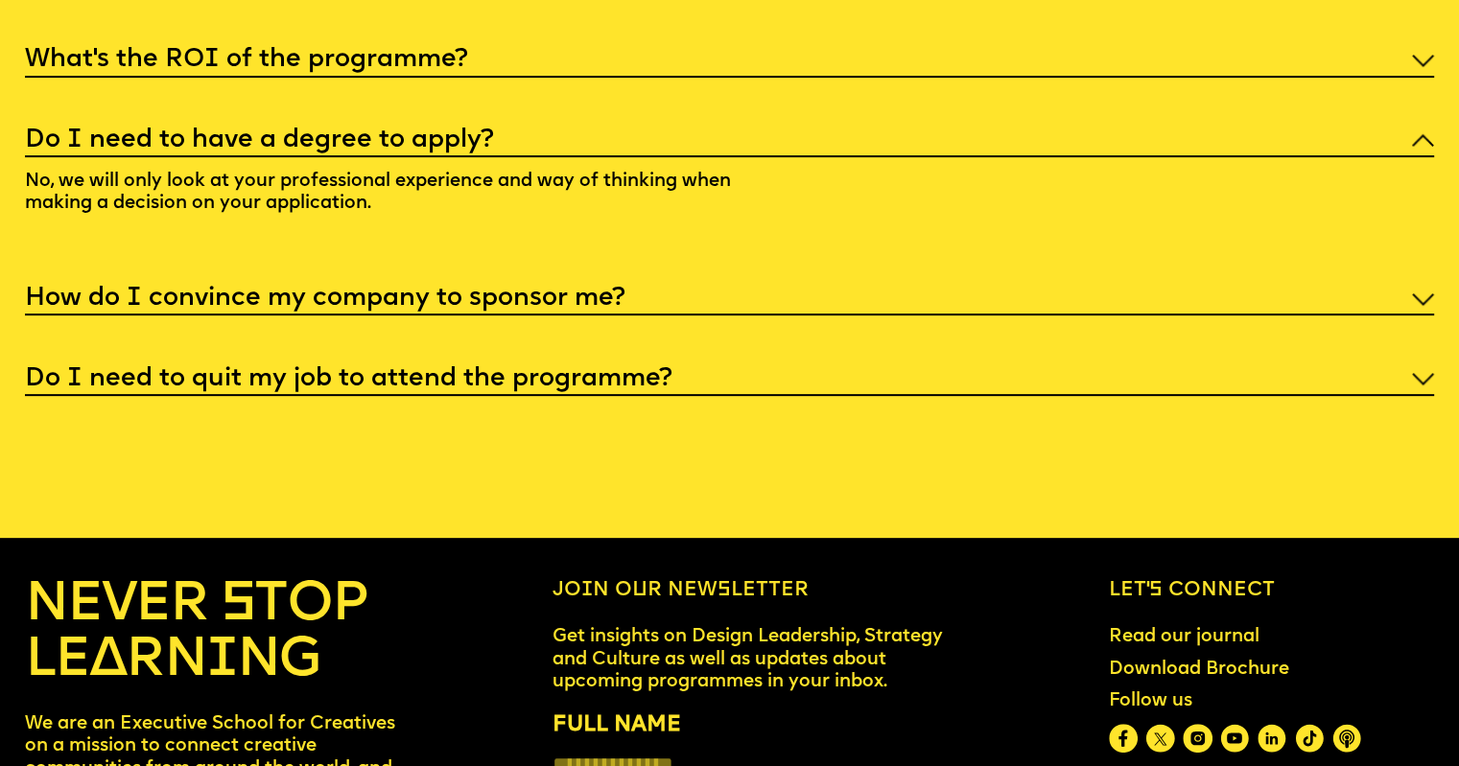
click at [449, 309] on h5 "How do I convince my company to sponsor me?" at bounding box center [325, 299] width 600 height 19
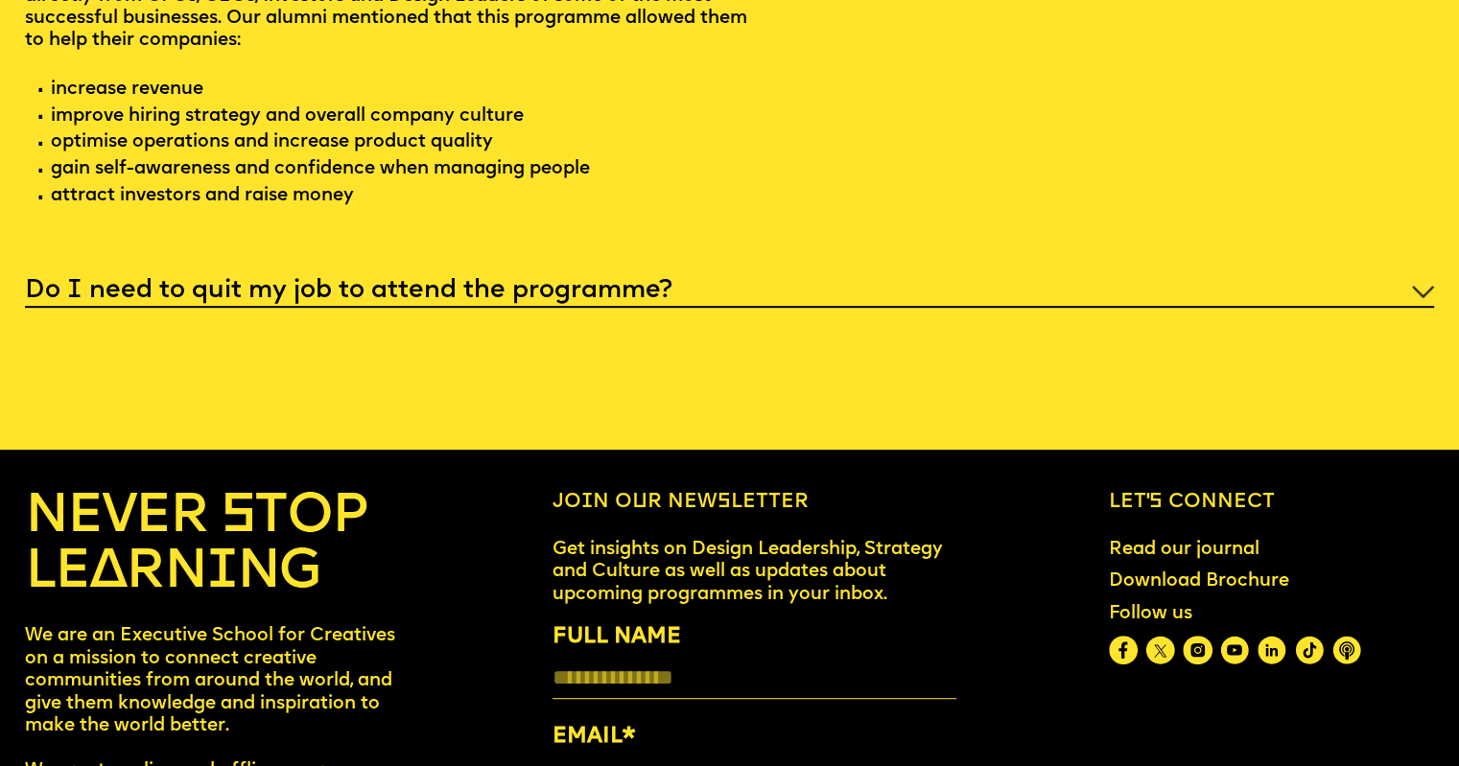
scroll to position [8153, 0]
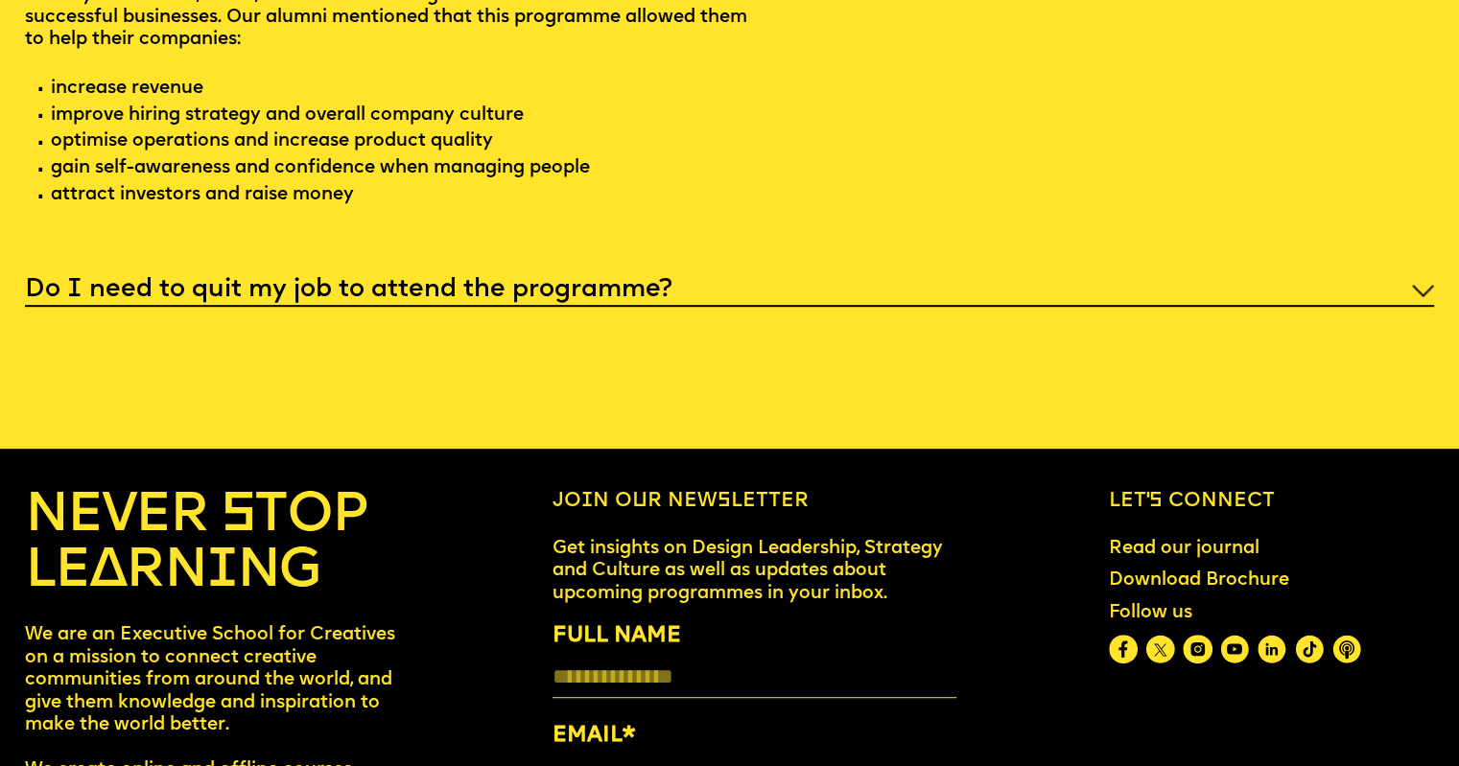
click at [552, 300] on h5 "Do I need to quit my job to attend the programme?" at bounding box center [348, 290] width 647 height 19
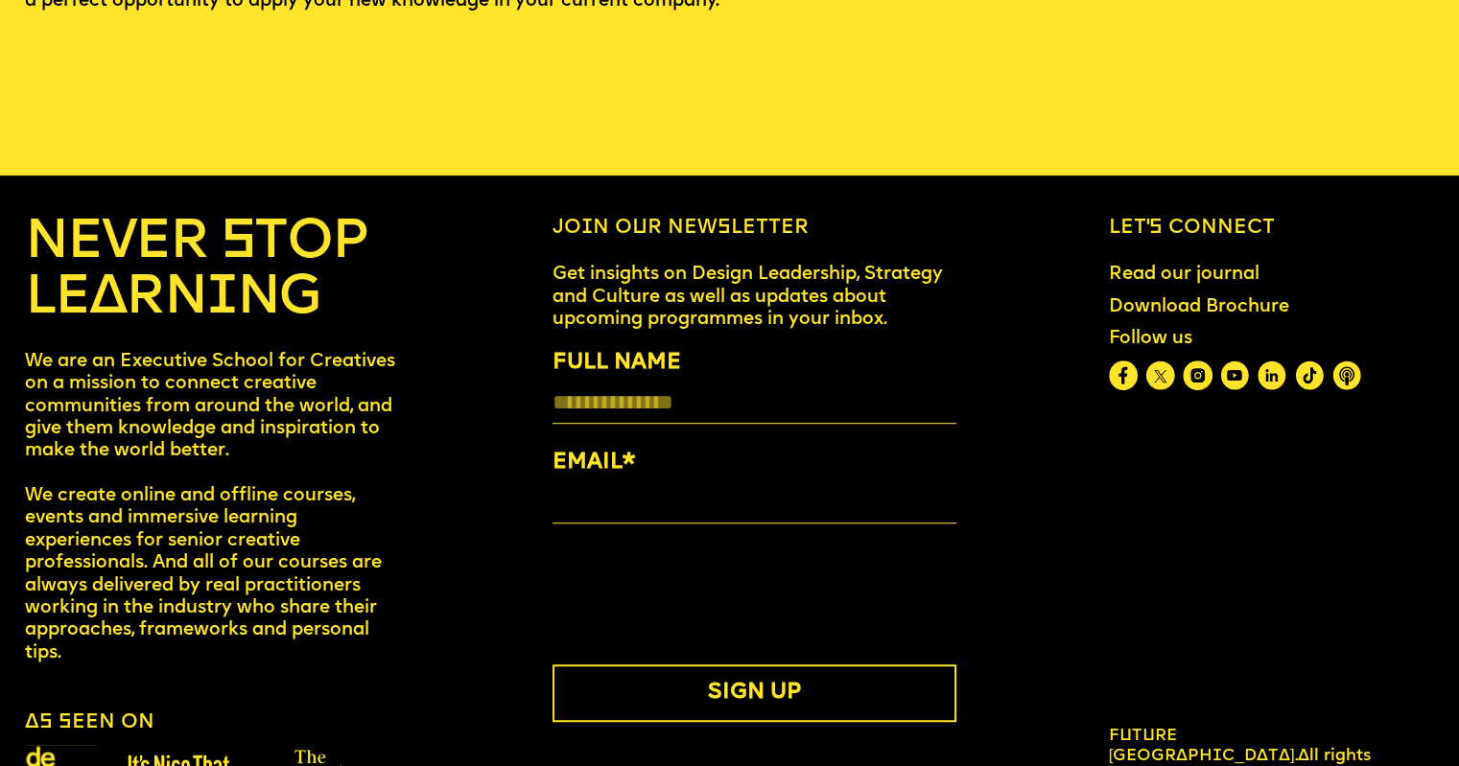
scroll to position [8408, 0]
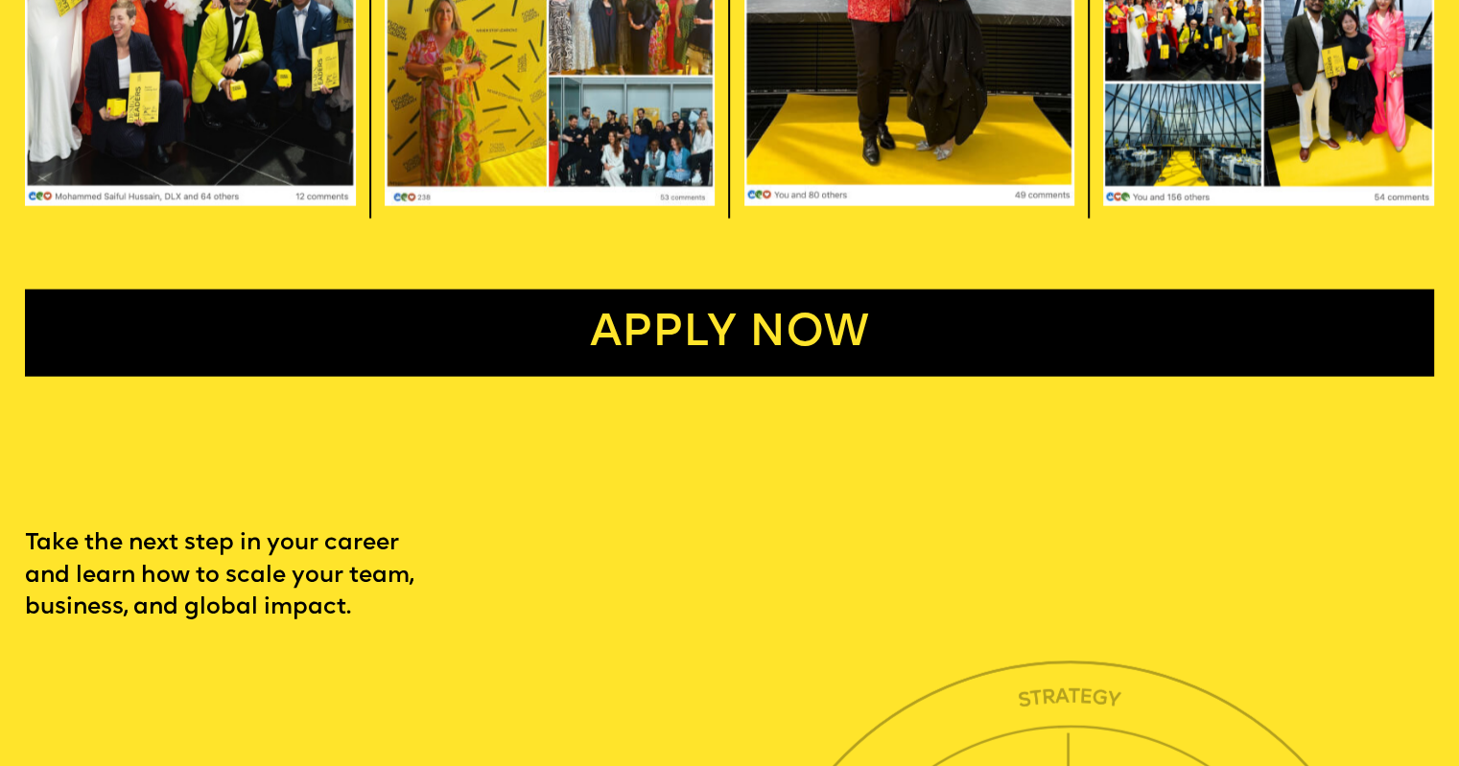
click at [695, 377] on link "Apply now" at bounding box center [729, 333] width 1408 height 87
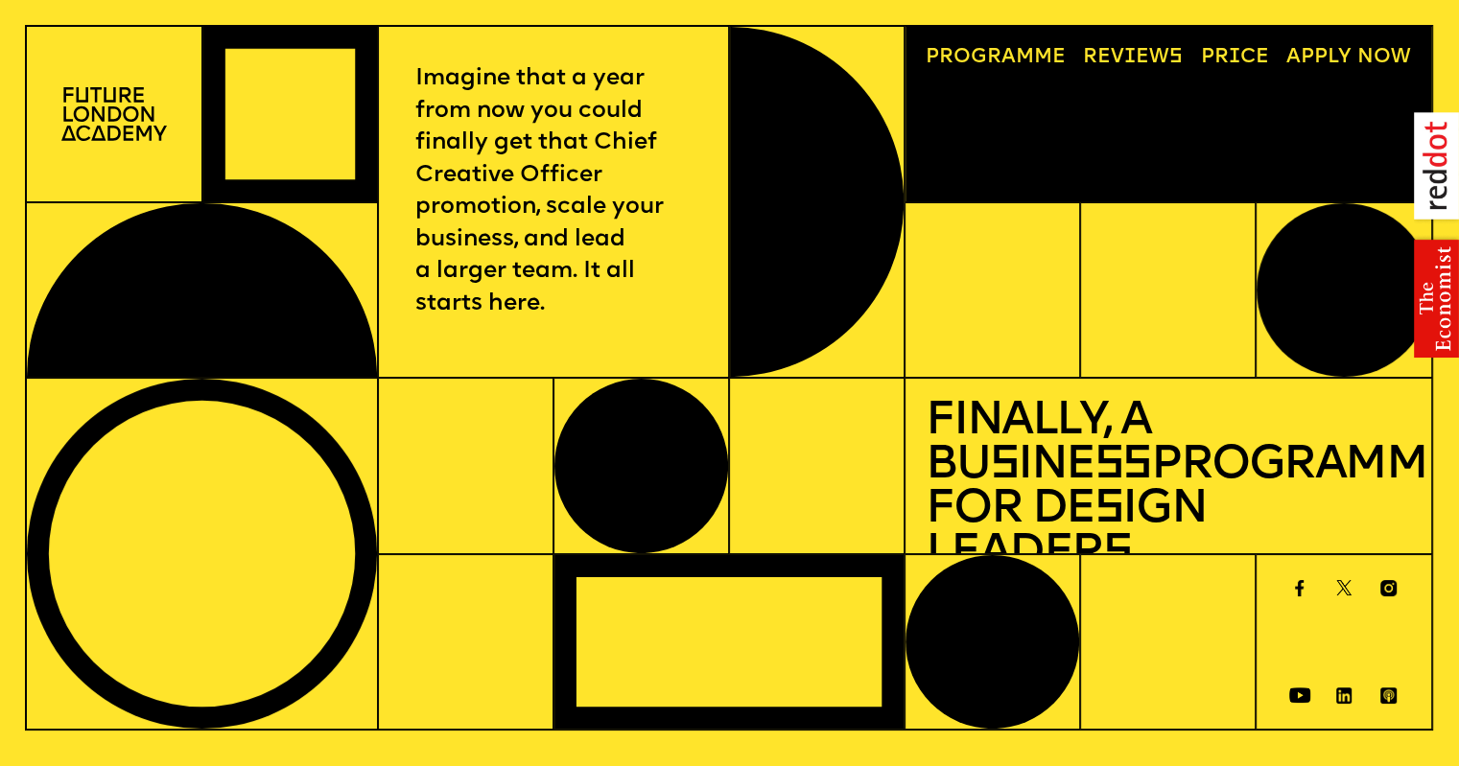
click at [1255, 57] on link "Price" at bounding box center [1234, 57] width 88 height 40
